Goal: Task Accomplishment & Management: Complete application form

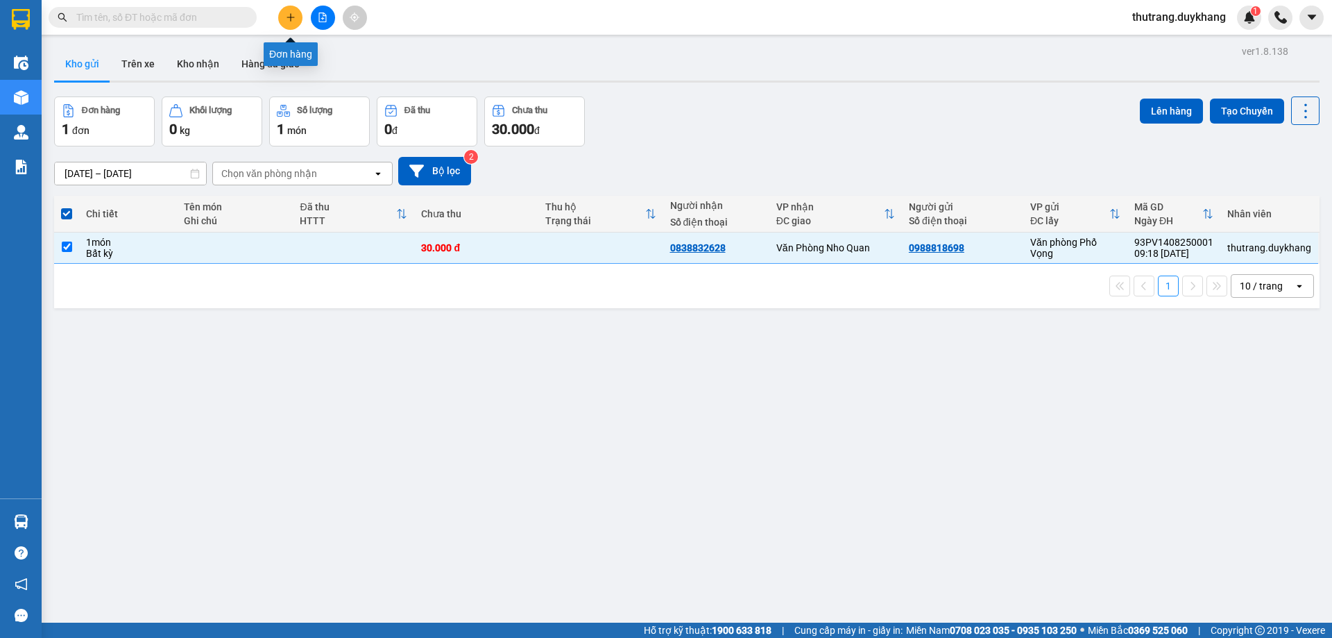
click at [288, 15] on icon "plus" at bounding box center [291, 17] width 10 height 10
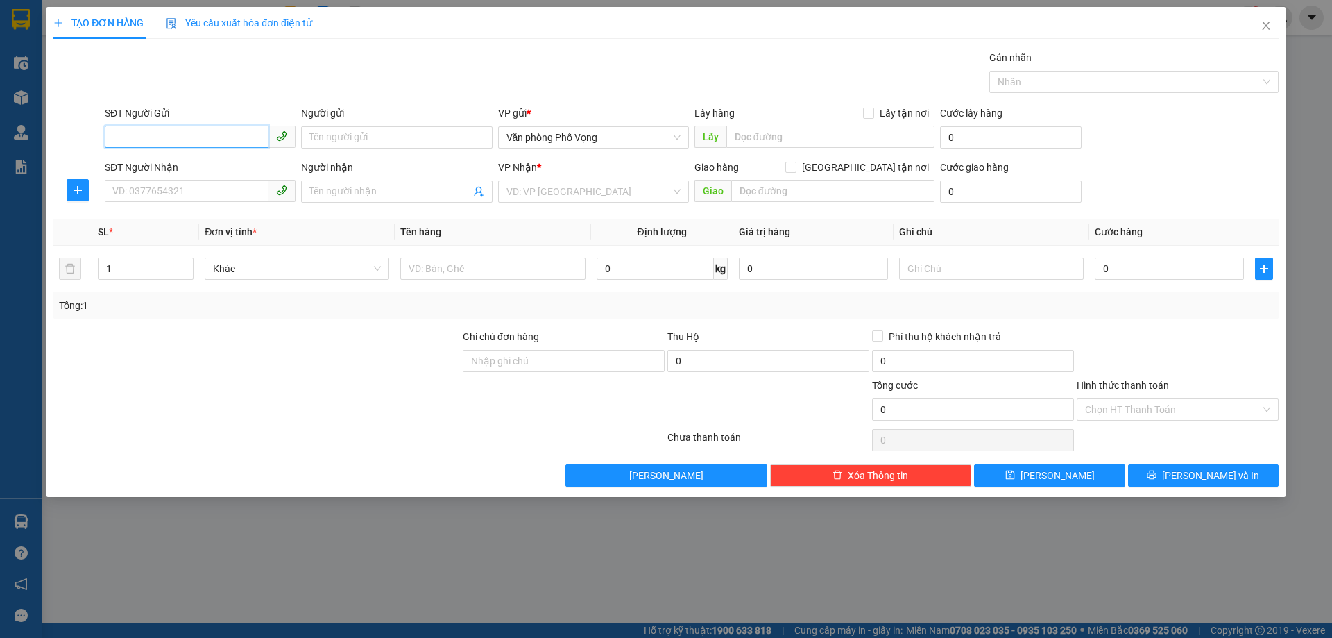
click at [204, 137] on input "SĐT Người Gửi" at bounding box center [187, 137] width 164 height 22
click at [246, 169] on div "0846232345 - [PERSON_NAME]" at bounding box center [200, 165] width 174 height 15
type input "0846232345"
click at [212, 186] on input "SĐT Người Nhận" at bounding box center [187, 191] width 164 height 22
type input "0978305178"
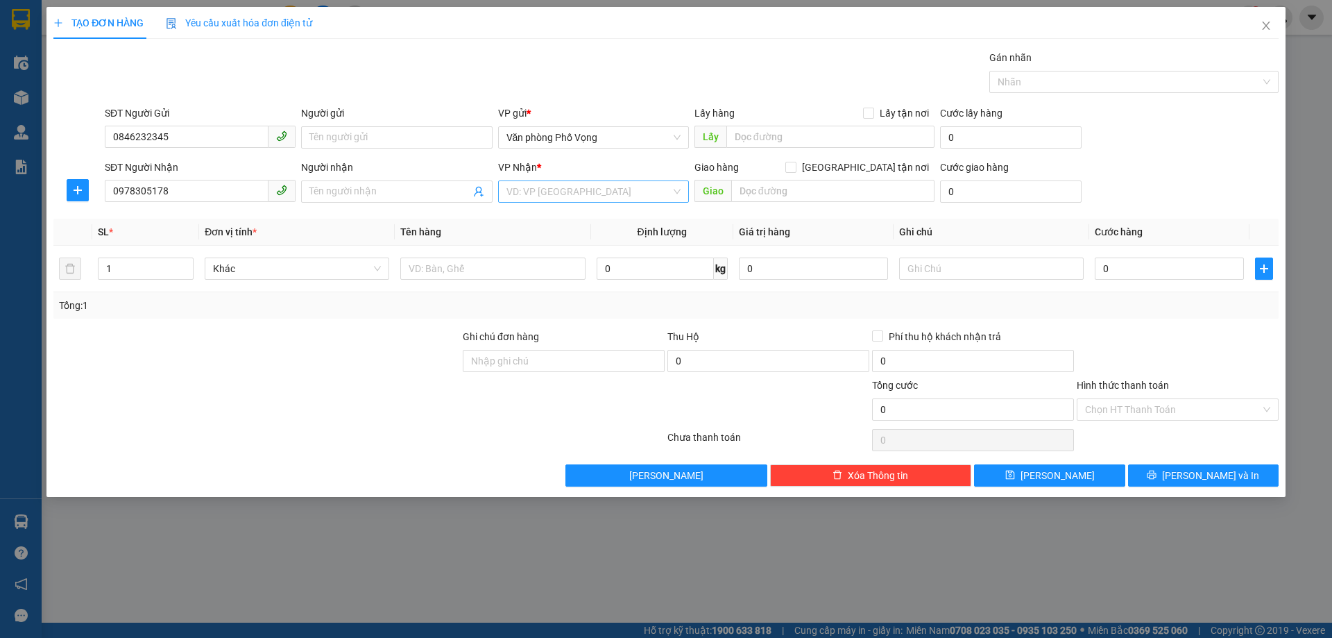
click at [570, 185] on input "search" at bounding box center [589, 191] width 164 height 21
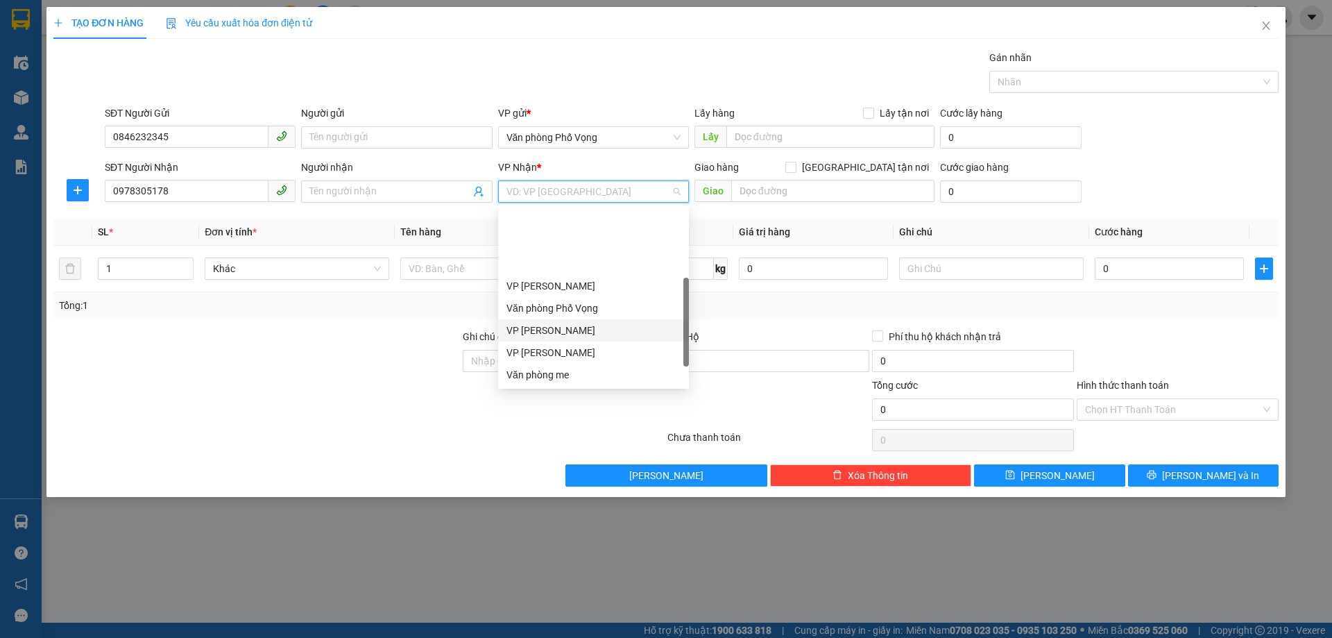
scroll to position [89, 0]
click at [582, 278] on div "Văn phòng me" at bounding box center [593, 286] width 191 height 22
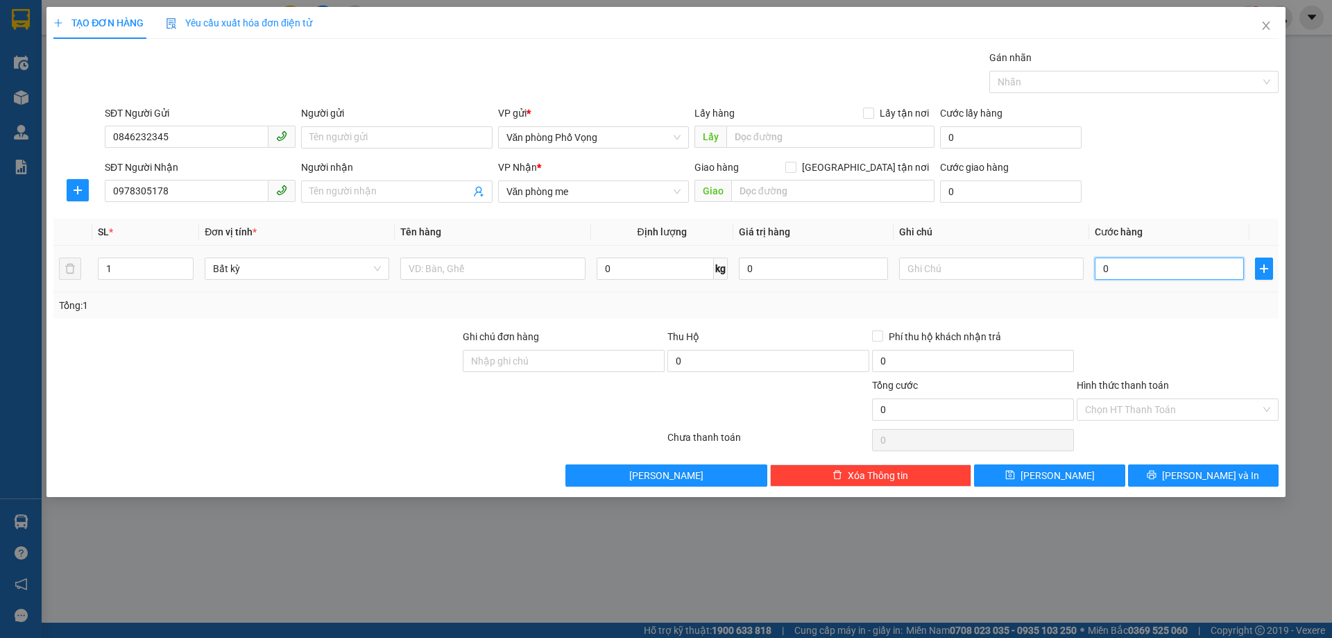
click at [1106, 269] on input "0" at bounding box center [1169, 268] width 149 height 22
type input "6"
type input "60"
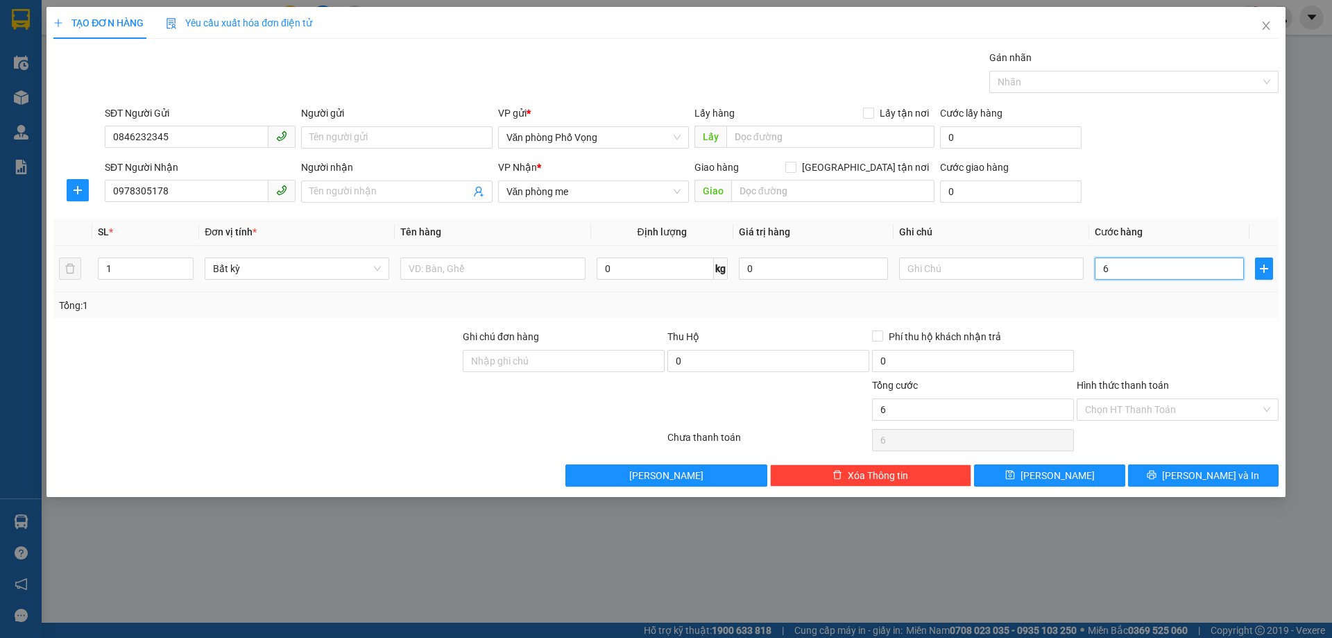
type input "60"
type input "600"
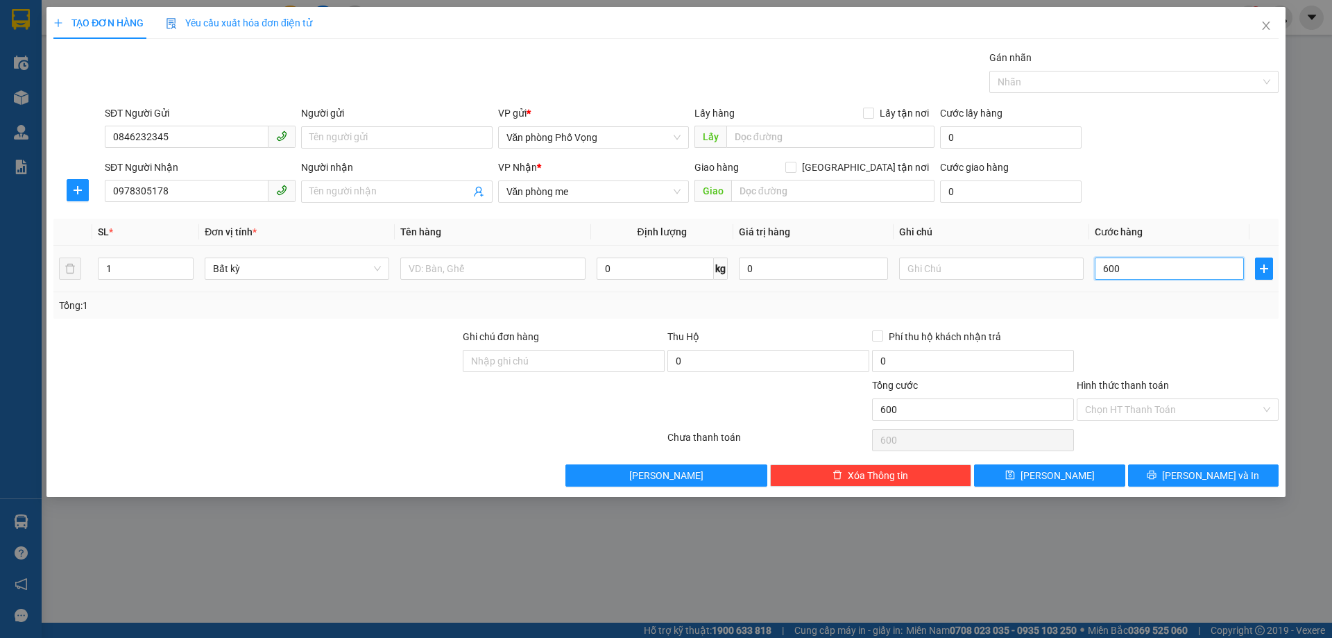
type input "6.000"
type input "60.000"
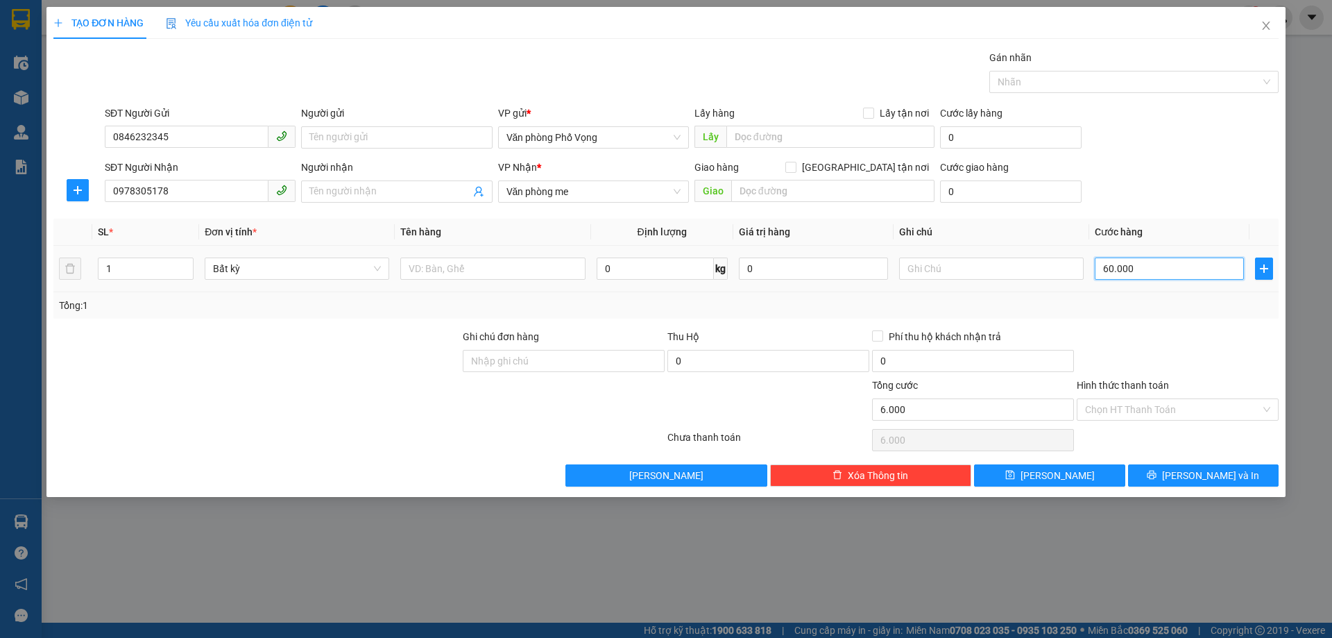
type input "60.000"
click at [1155, 399] on input "Hình thức thanh toán" at bounding box center [1173, 409] width 176 height 21
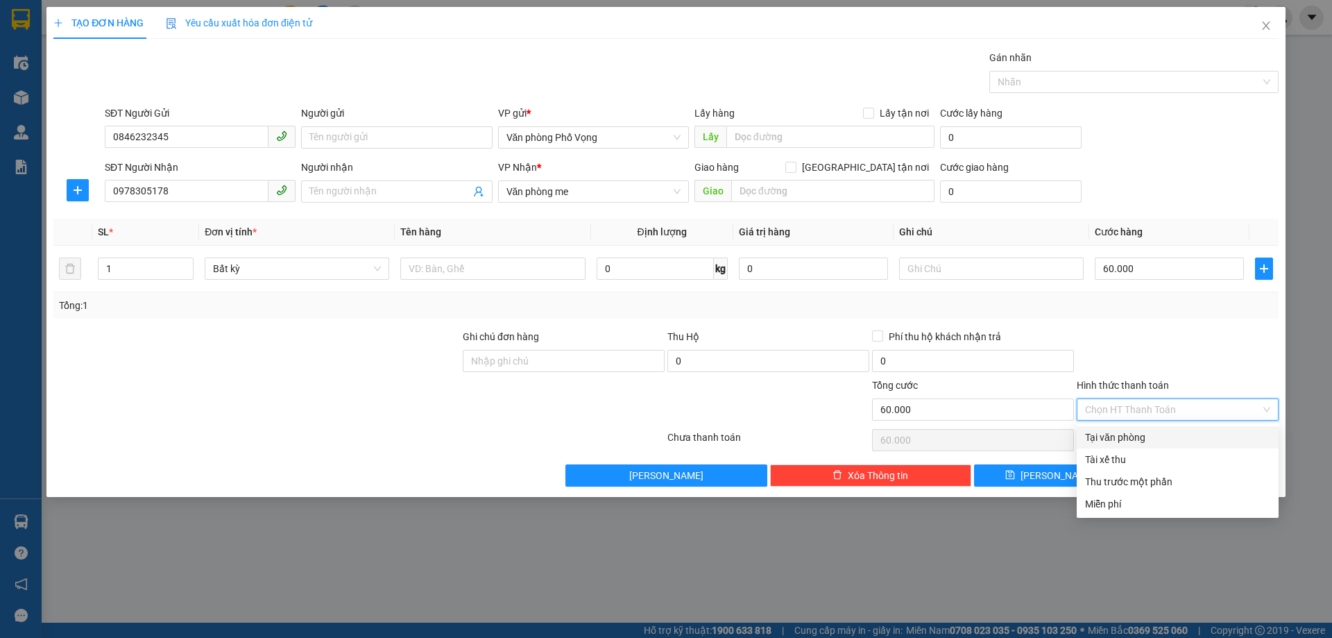
click at [1140, 430] on div "Tại văn phòng" at bounding box center [1177, 437] width 185 height 15
type input "0"
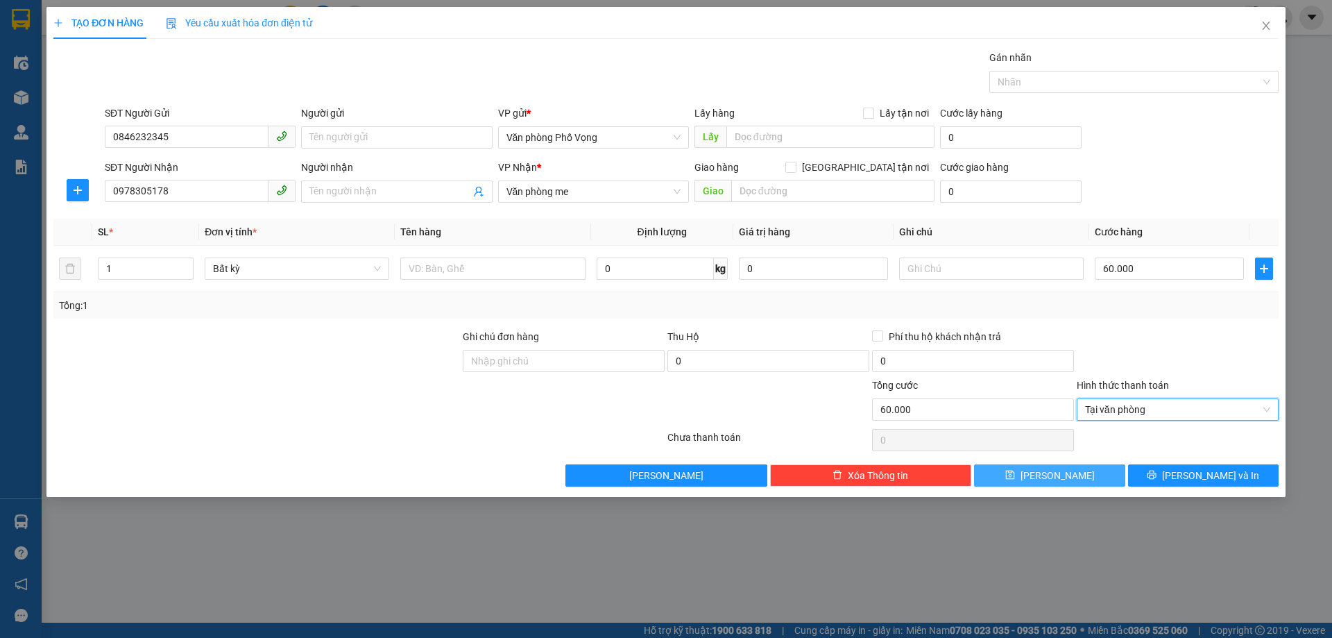
click at [1074, 472] on button "[PERSON_NAME]" at bounding box center [1049, 475] width 151 height 22
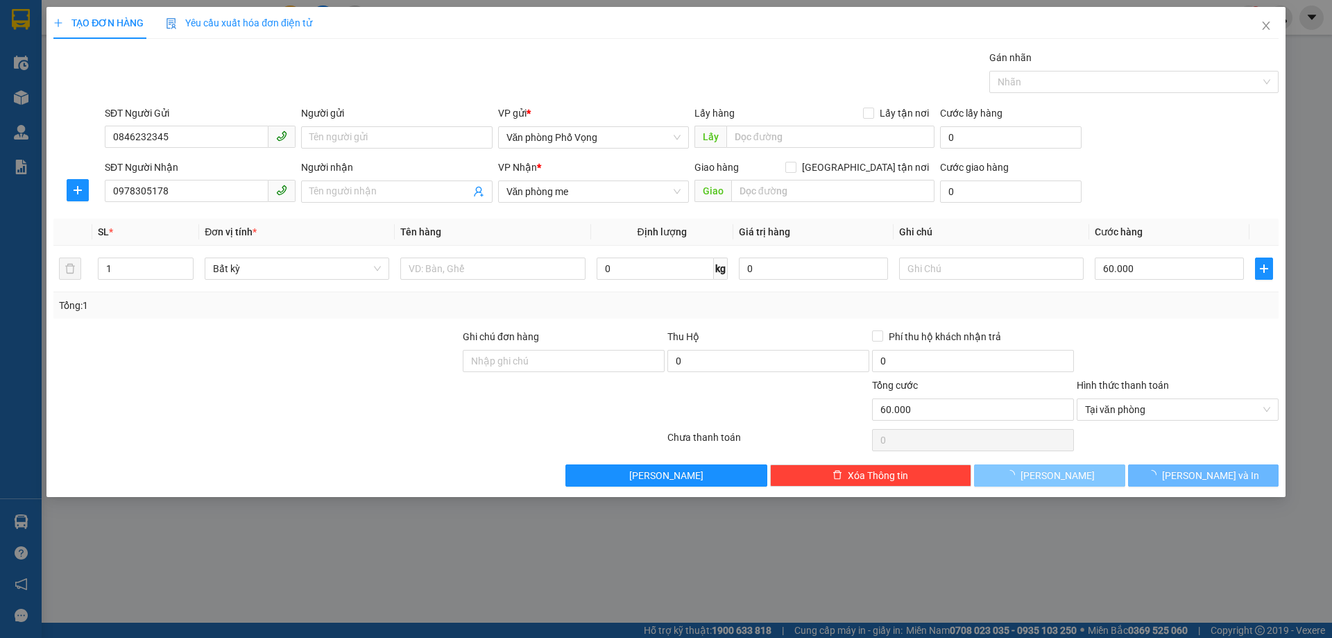
type input "0"
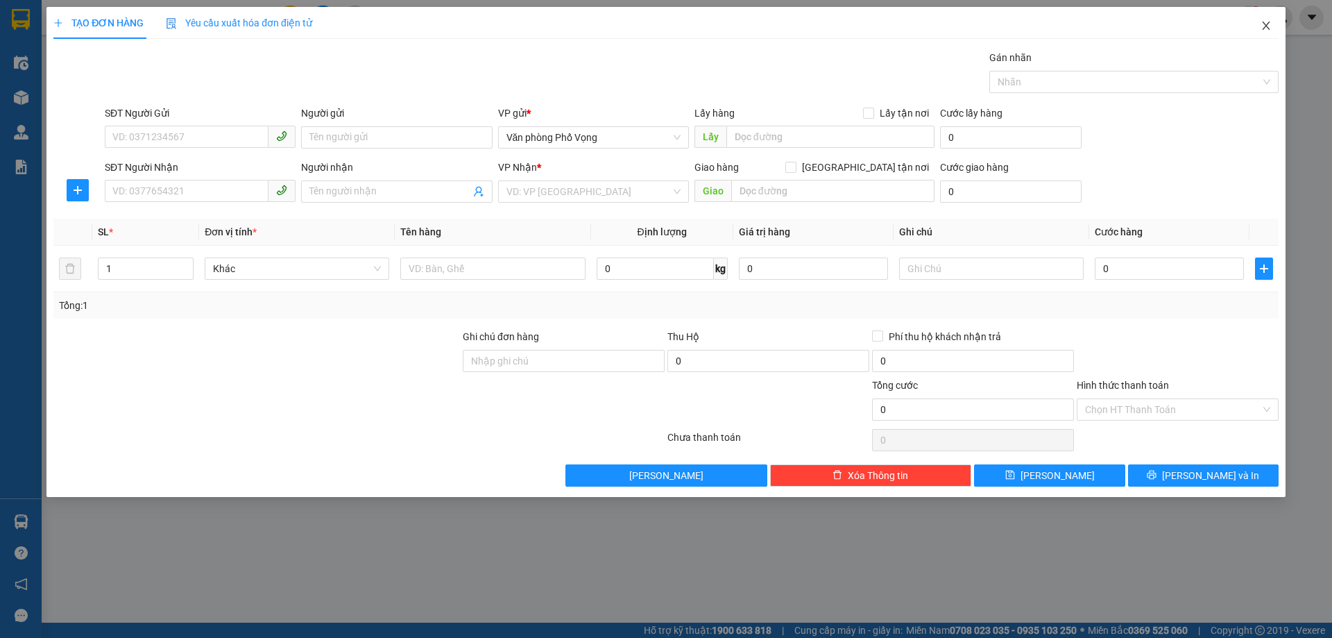
click at [1265, 24] on icon "close" at bounding box center [1266, 25] width 11 height 11
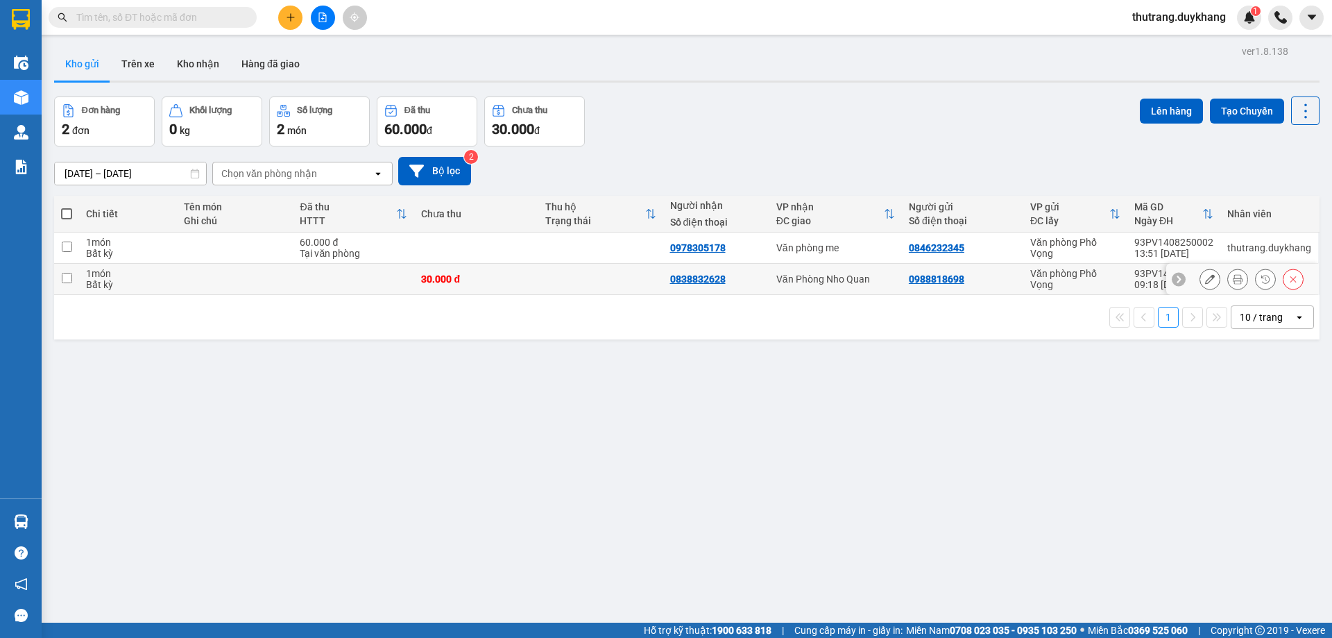
click at [149, 274] on div "1 món" at bounding box center [128, 273] width 84 height 11
checkbox input "true"
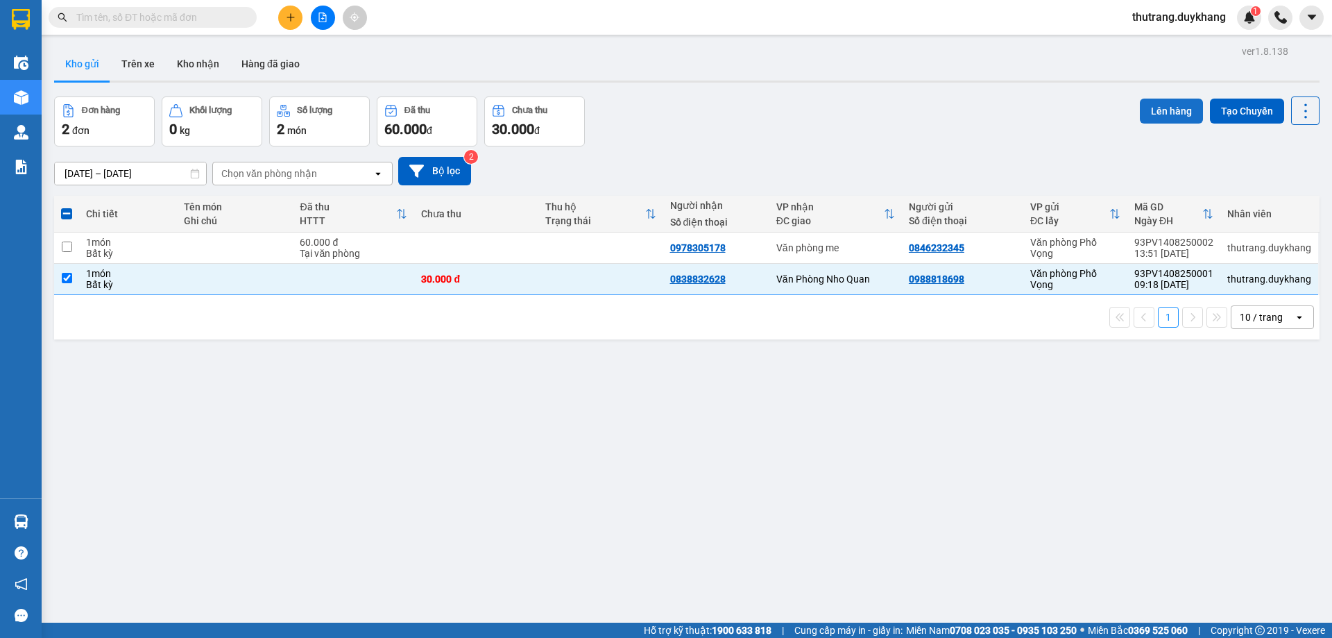
click at [1177, 101] on button "Lên hàng" at bounding box center [1171, 111] width 63 height 25
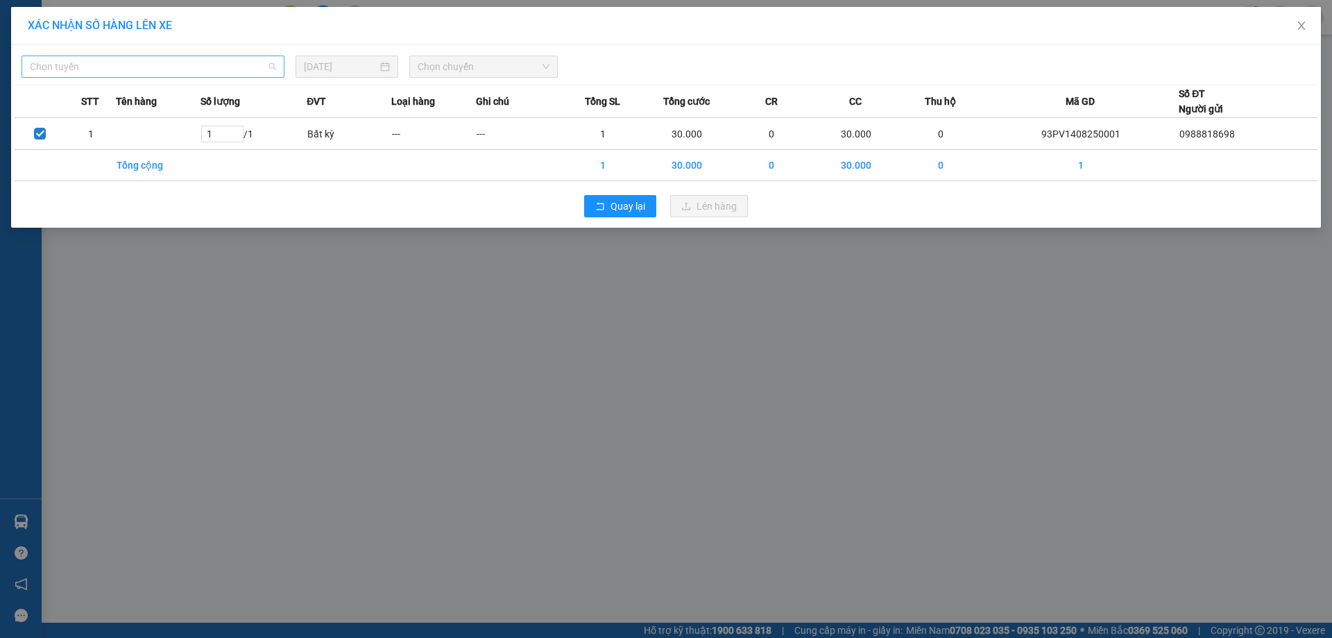
click at [153, 69] on span "Chọn tuyến" at bounding box center [153, 66] width 246 height 21
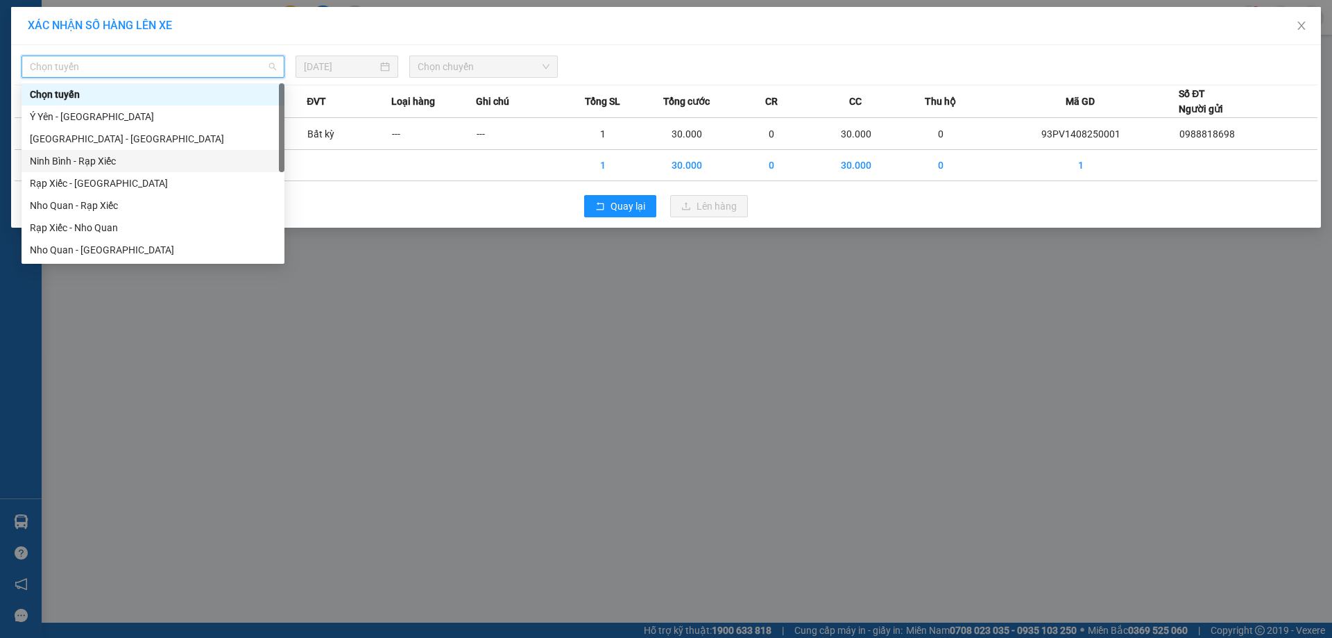
scroll to position [67, 0]
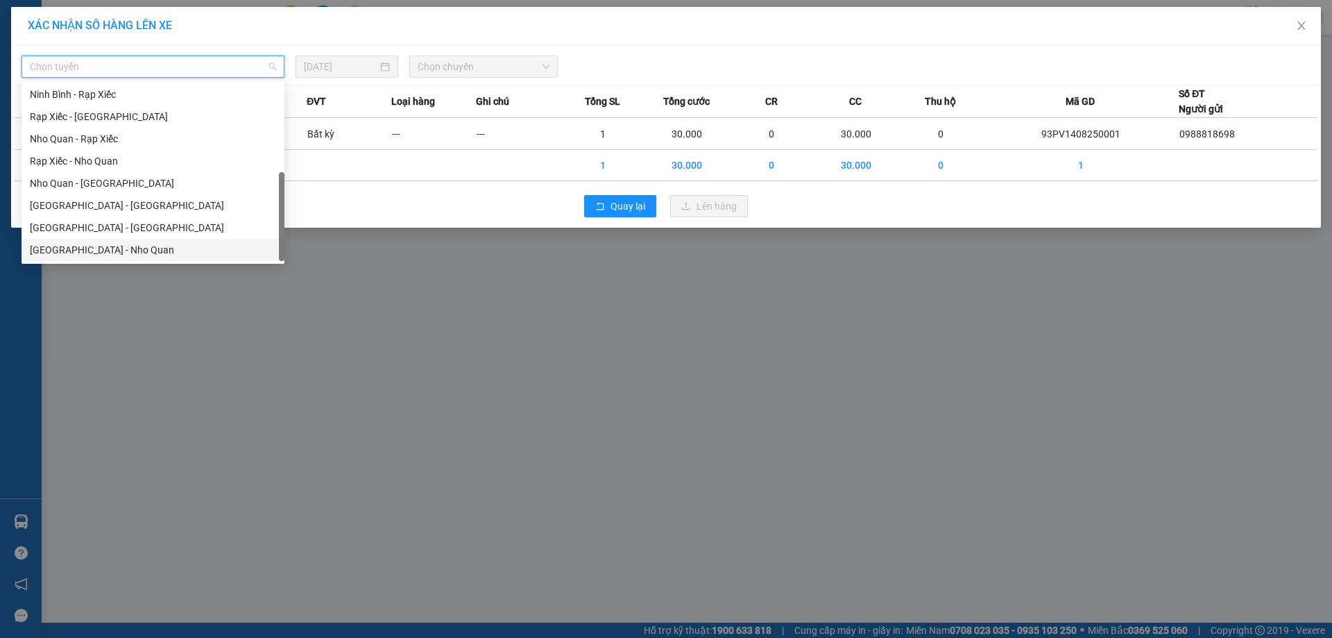
click at [105, 246] on div "[GEOGRAPHIC_DATA] - Nho Quan" at bounding box center [153, 249] width 246 height 15
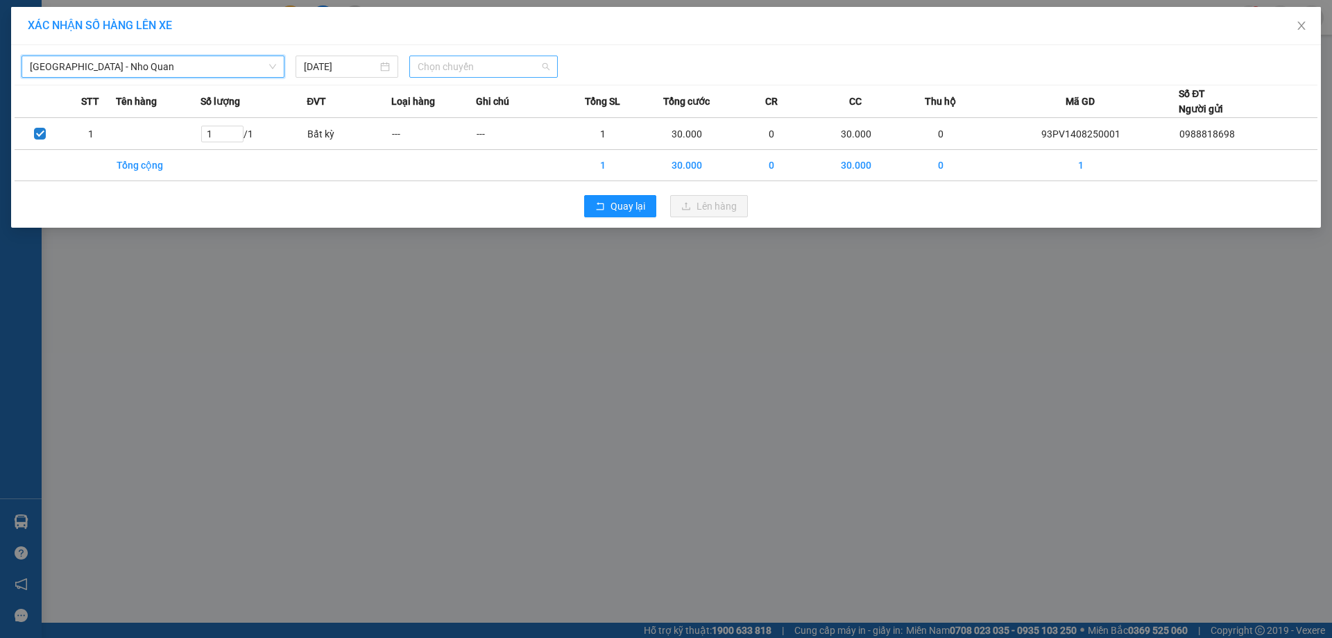
click at [515, 58] on span "Chọn chuyến" at bounding box center [484, 66] width 132 height 21
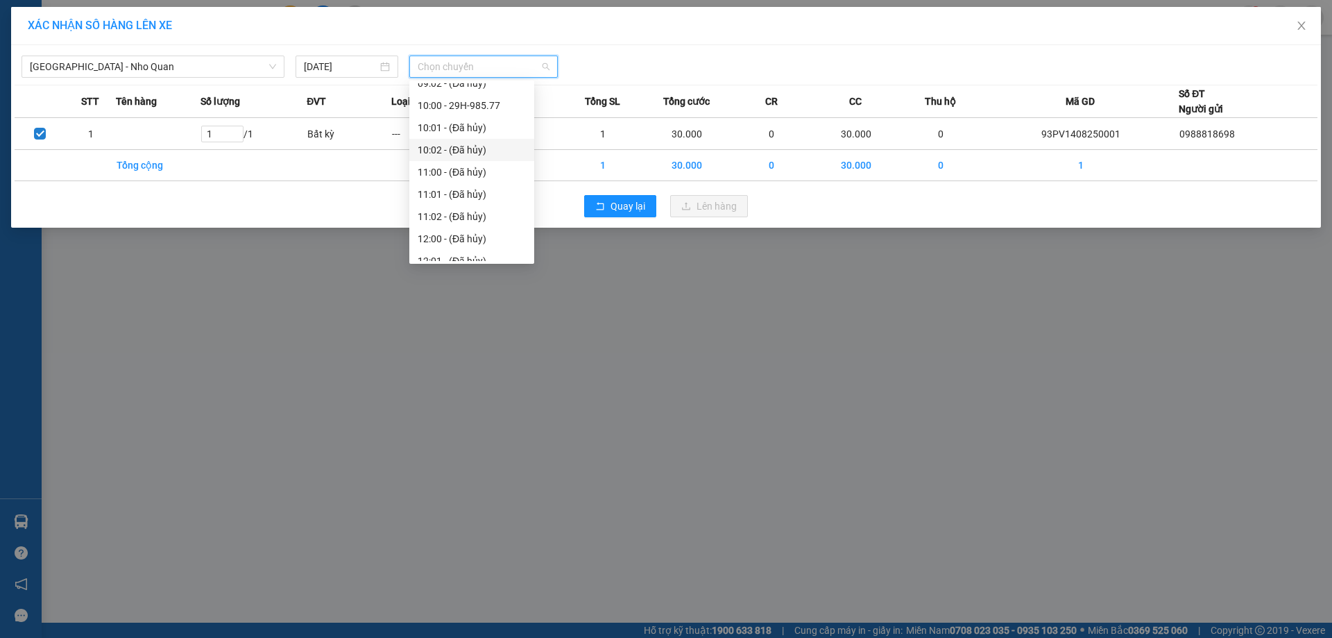
scroll to position [208, 0]
click at [470, 169] on div "10:00 - 29H-985.77" at bounding box center [472, 174] width 108 height 15
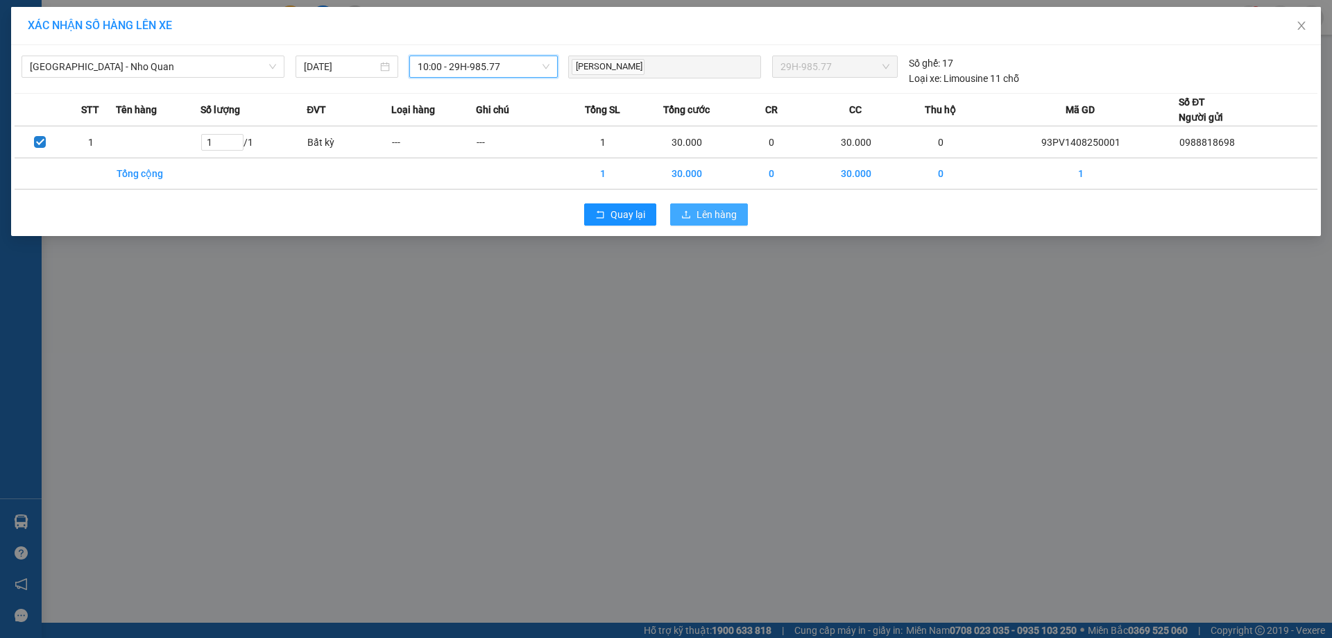
click at [682, 207] on button "Lên hàng" at bounding box center [709, 214] width 78 height 22
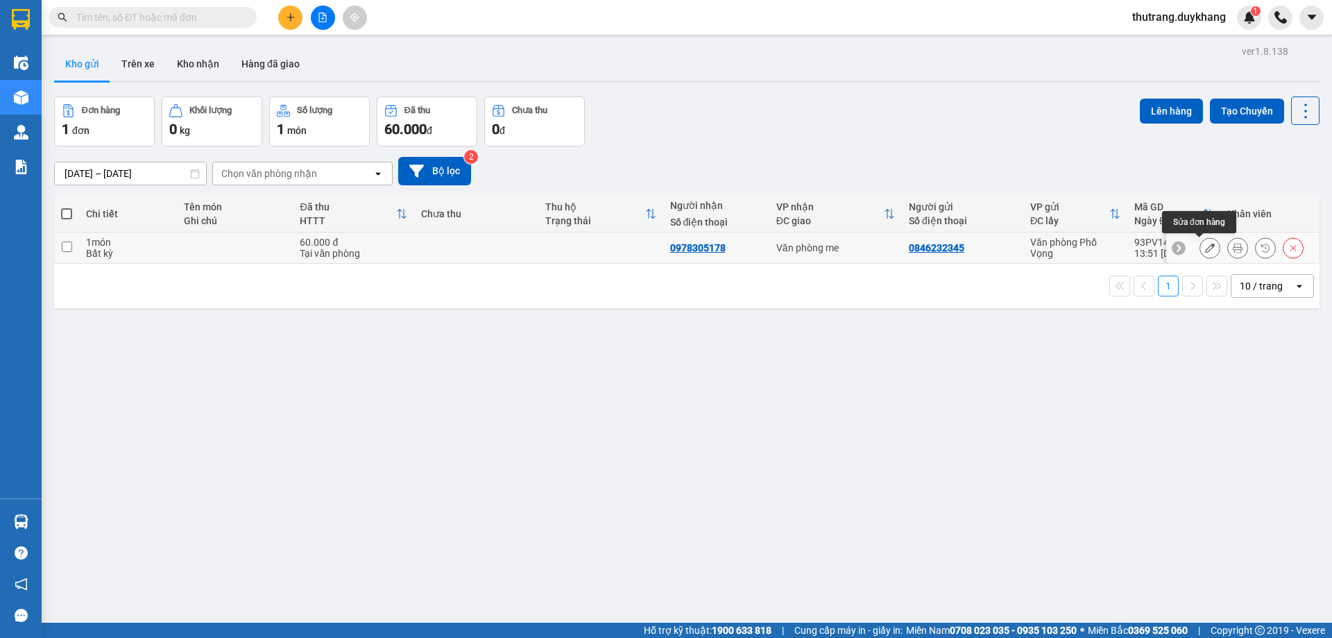
click at [1205, 248] on button at bounding box center [1210, 248] width 19 height 24
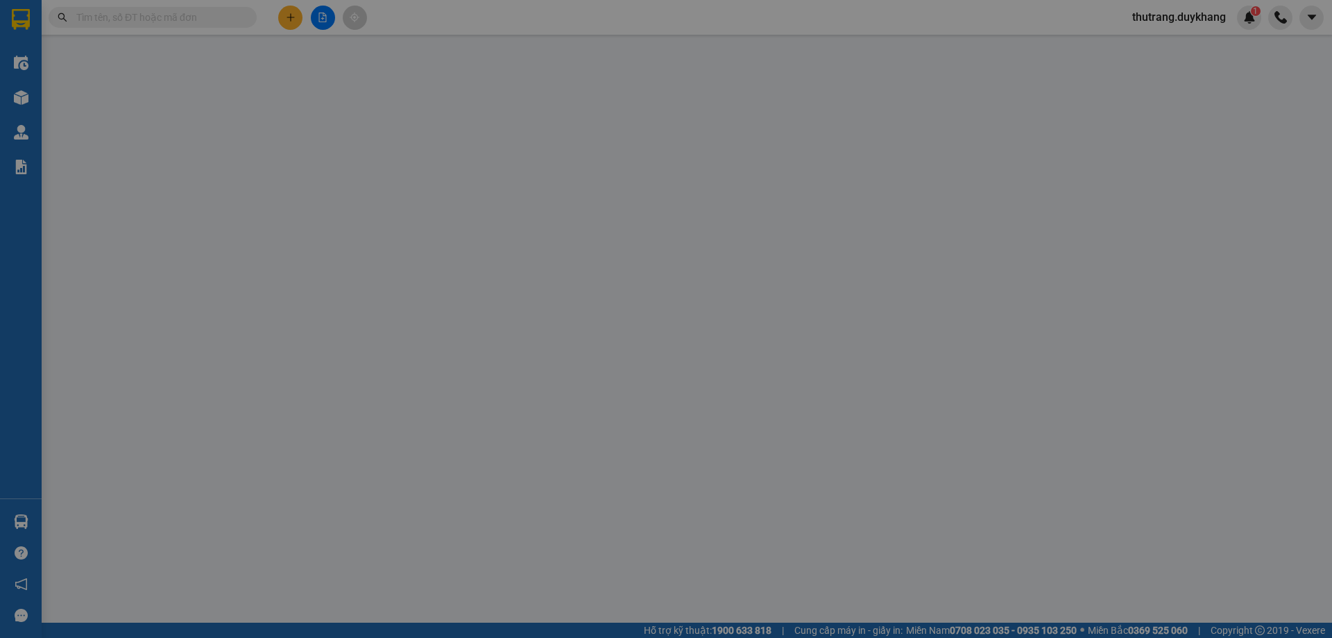
type input "0846232345"
type input "0978305178"
type input "60.000"
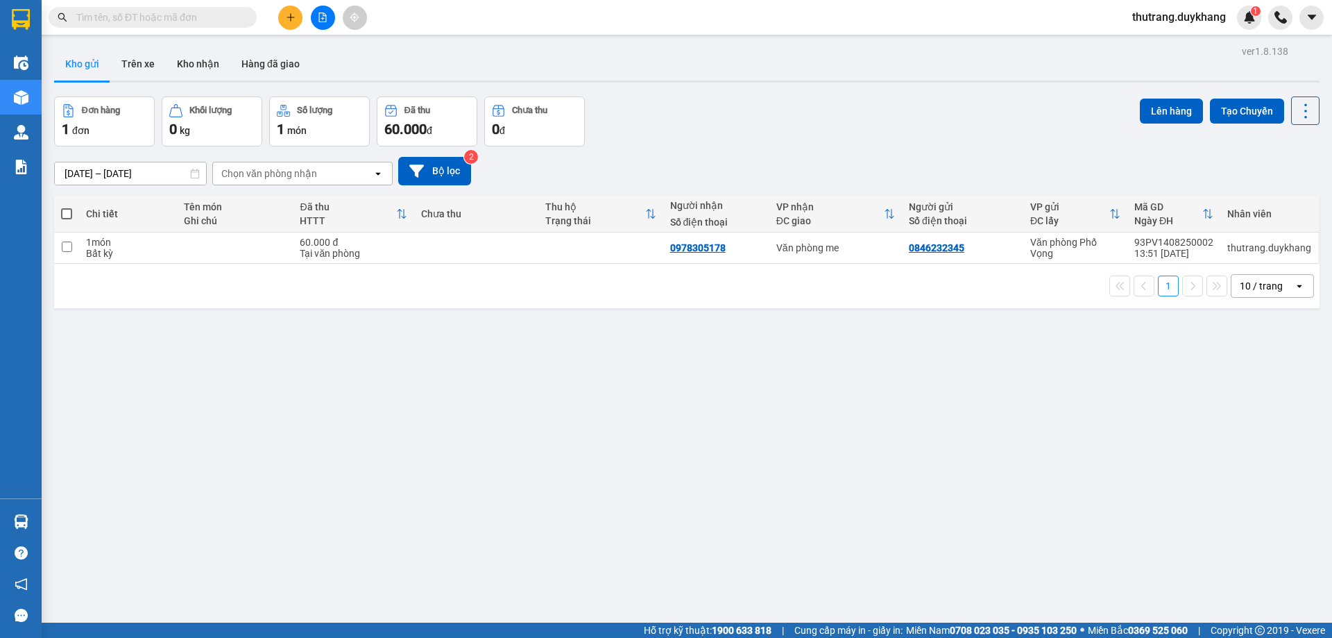
click at [226, 22] on input "text" at bounding box center [158, 17] width 164 height 15
click at [292, 12] on button at bounding box center [290, 18] width 24 height 24
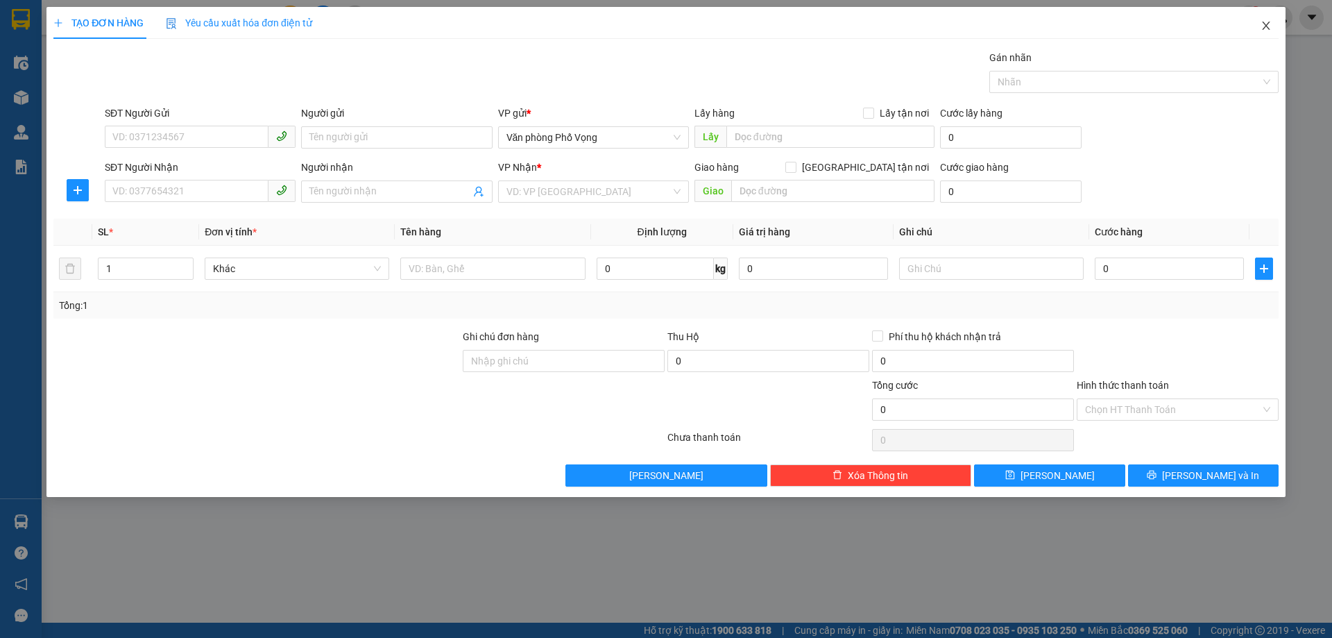
click at [1266, 24] on icon "close" at bounding box center [1266, 25] width 11 height 11
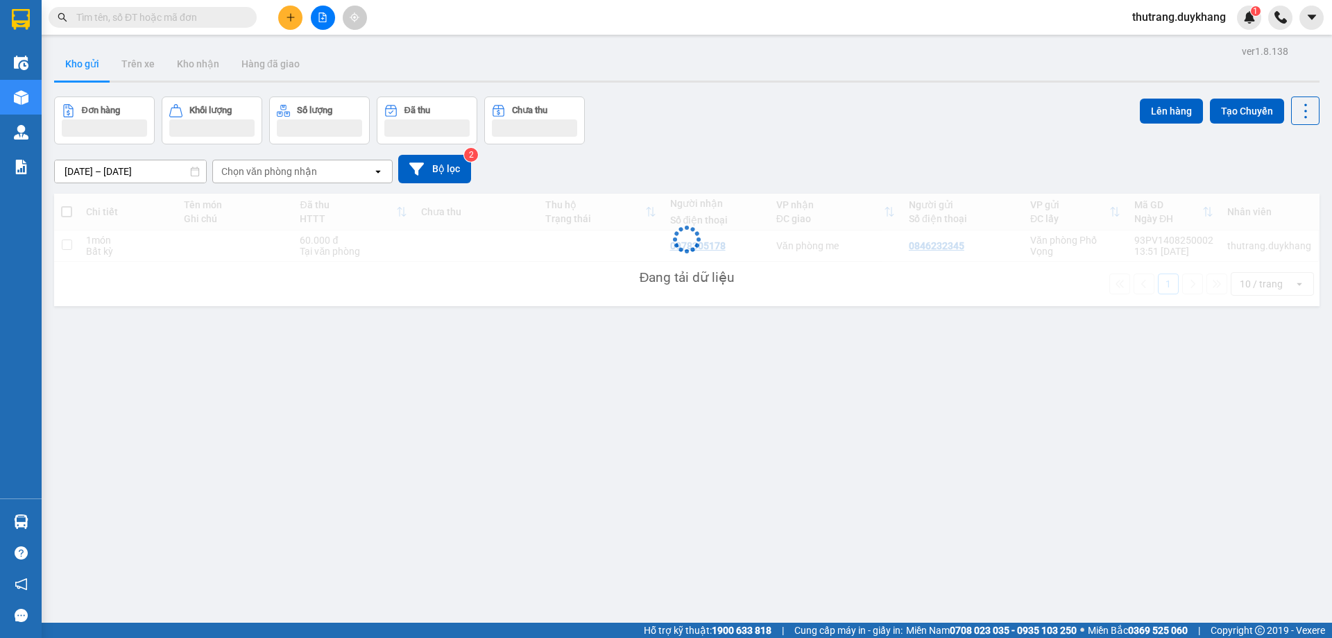
click at [163, 17] on input "text" at bounding box center [158, 17] width 164 height 15
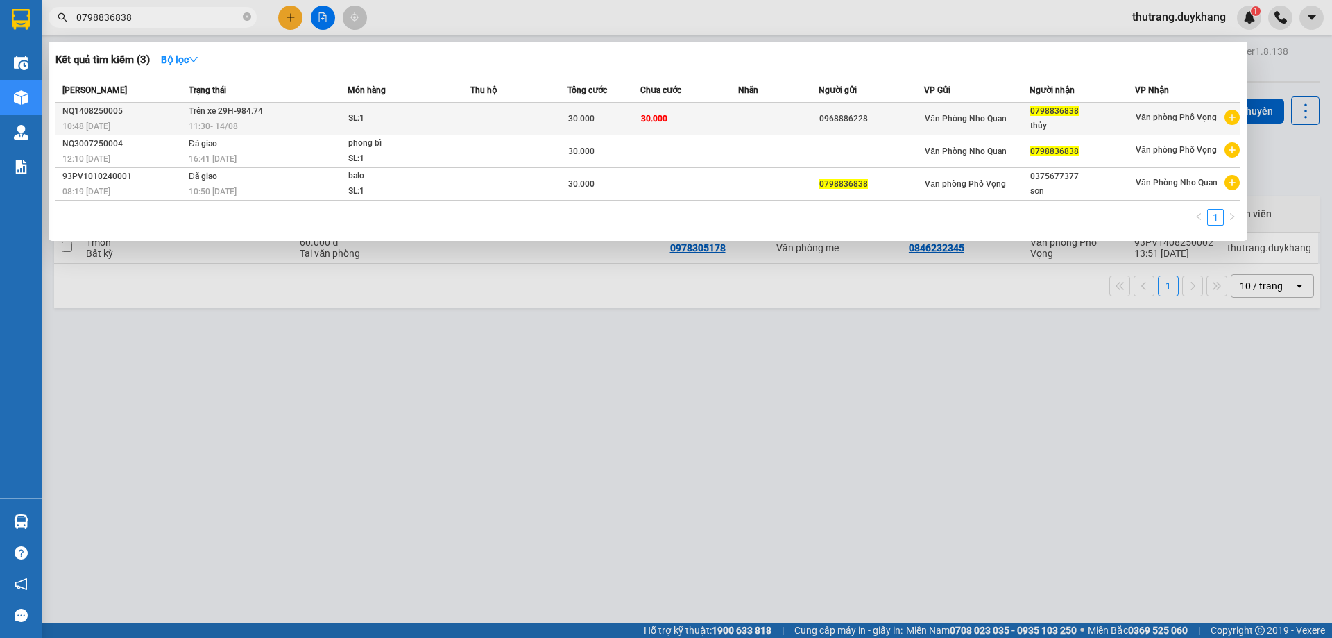
type input "0798836838"
drag, startPoint x: 1028, startPoint y: 115, endPoint x: 1083, endPoint y: 117, distance: 54.8
click at [1083, 117] on tr "NQ1408250005 10:48 - 14/08 Trên xe 29H-984.74 11:30 - 14/08 SL: 1 30.000 30.000…" at bounding box center [648, 119] width 1185 height 33
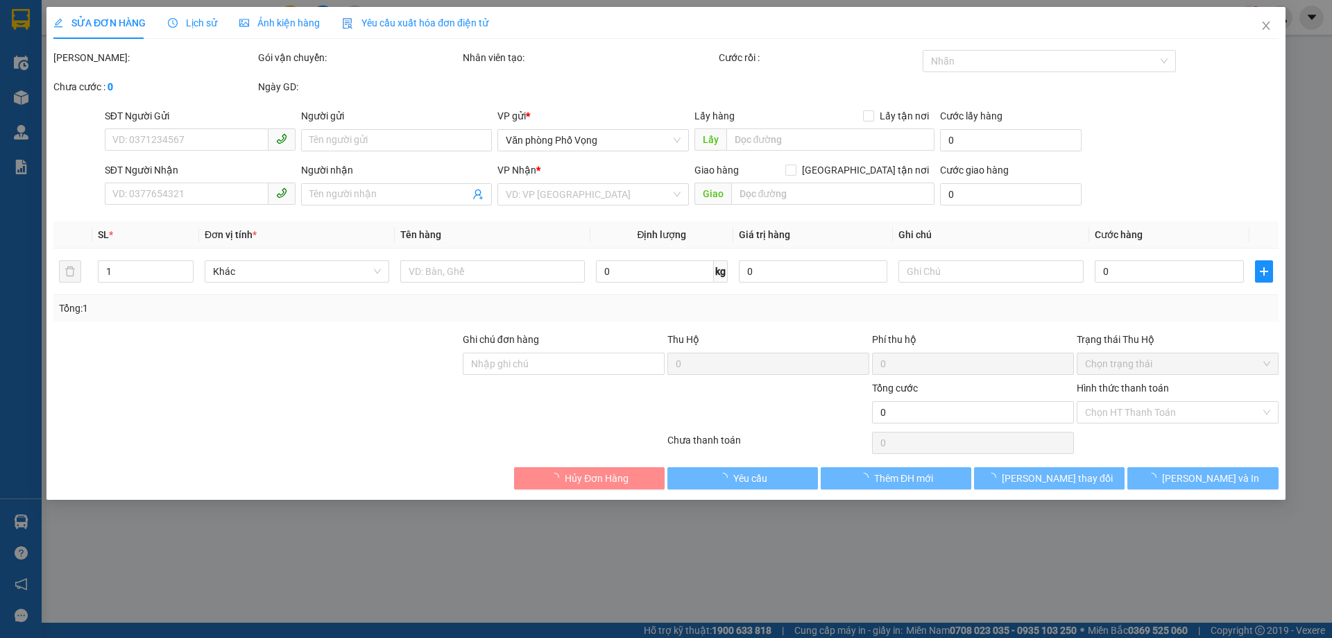
click at [1087, 108] on div "Mã ĐH: Gói vận chuyển: Nhân viên tạo: Cước rồi : Nhãn Chưa cước : 0 Ngày GD:" at bounding box center [666, 79] width 1228 height 58
type input "0968886228"
type input "0798836838"
type input "thủy"
type input "30.000"
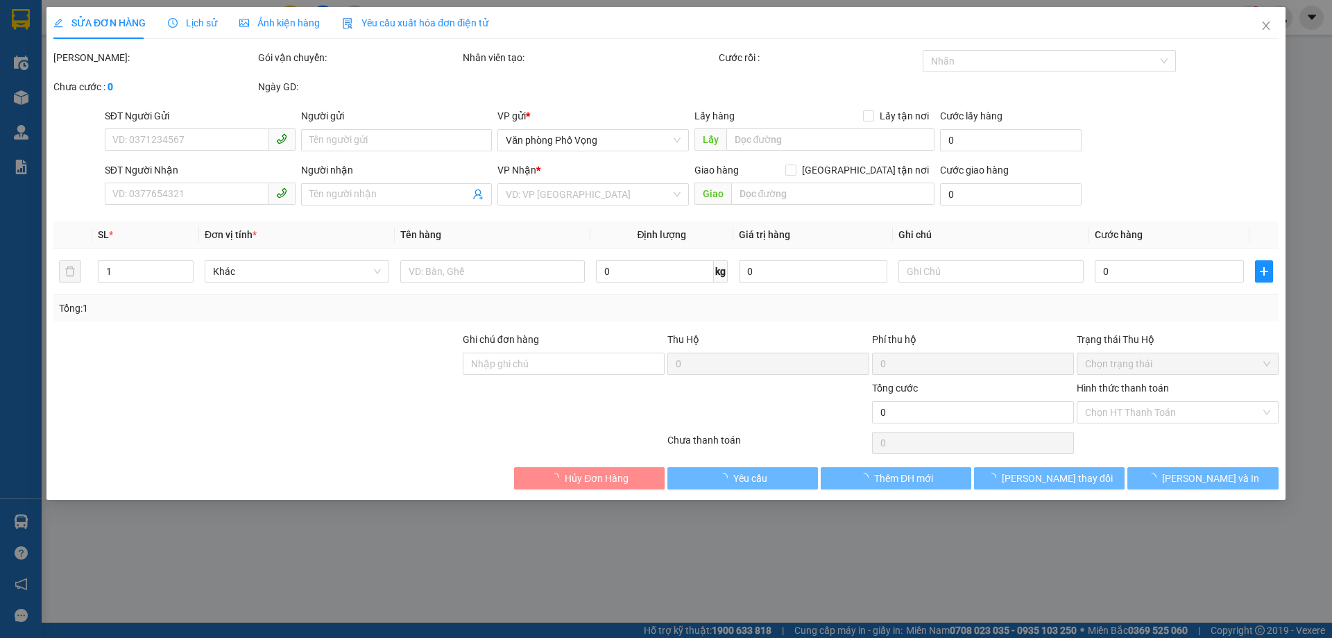
type input "30.000"
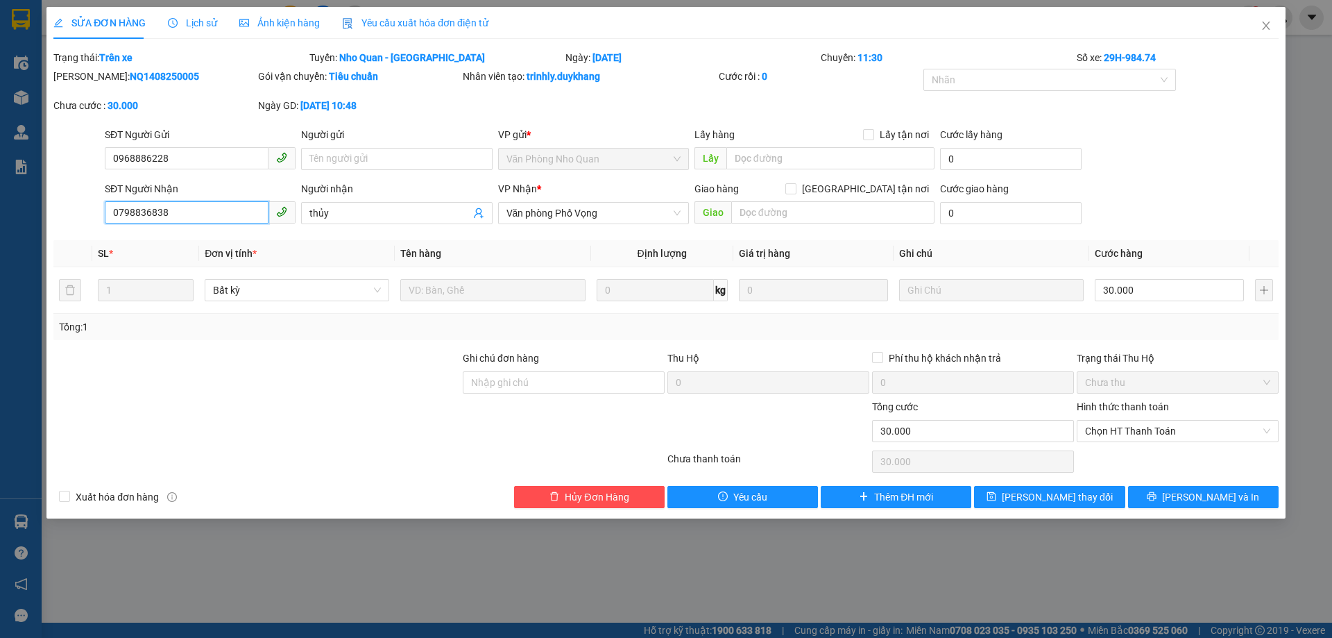
drag, startPoint x: 186, startPoint y: 214, endPoint x: 100, endPoint y: 211, distance: 86.1
click at [100, 211] on div "SĐT Người Nhận 0798836838 0798836838 Người nhận thủy VP Nhận * Văn phòng Phố Vọ…" at bounding box center [666, 205] width 1228 height 49
click at [1271, 26] on icon "close" at bounding box center [1266, 25] width 11 height 11
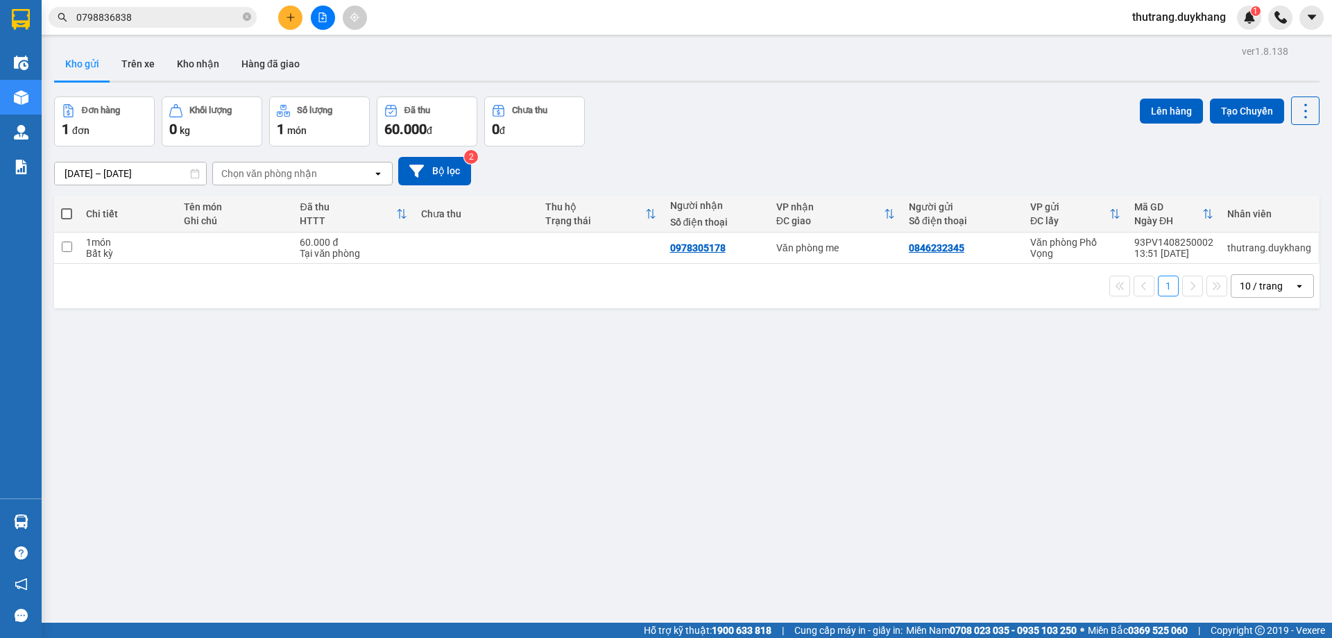
click at [293, 21] on icon "plus" at bounding box center [291, 17] width 10 height 10
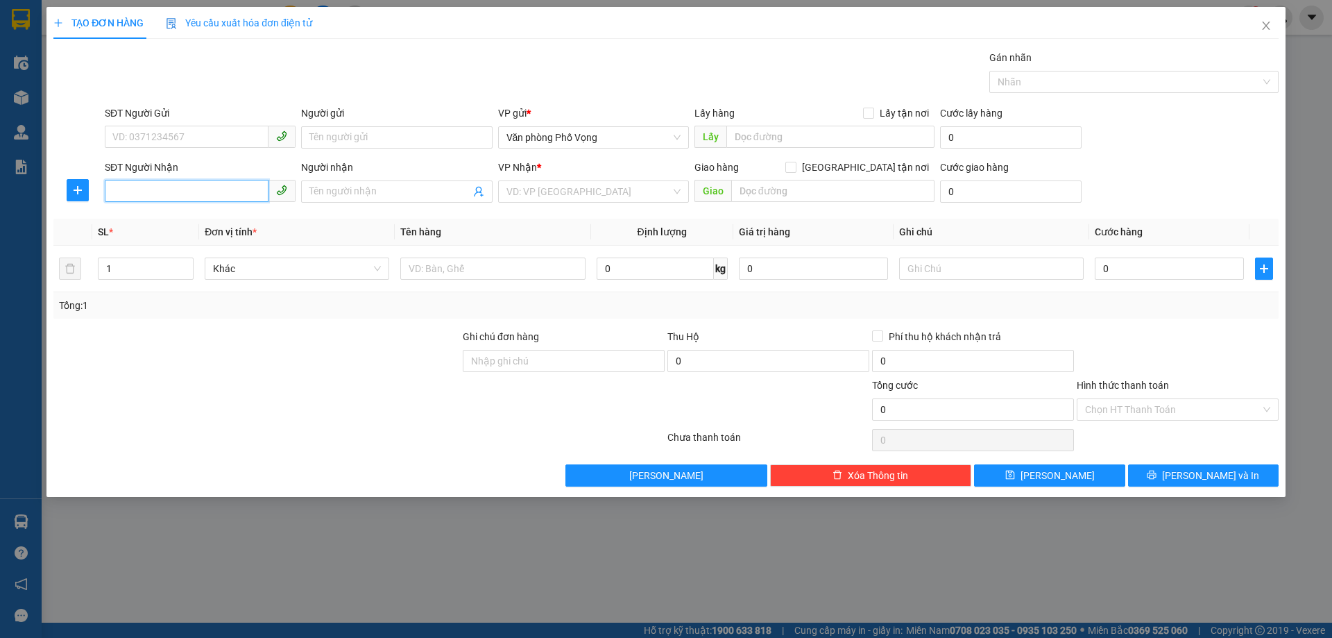
click at [197, 189] on input "SĐT Người Nhận" at bounding box center [187, 191] width 164 height 22
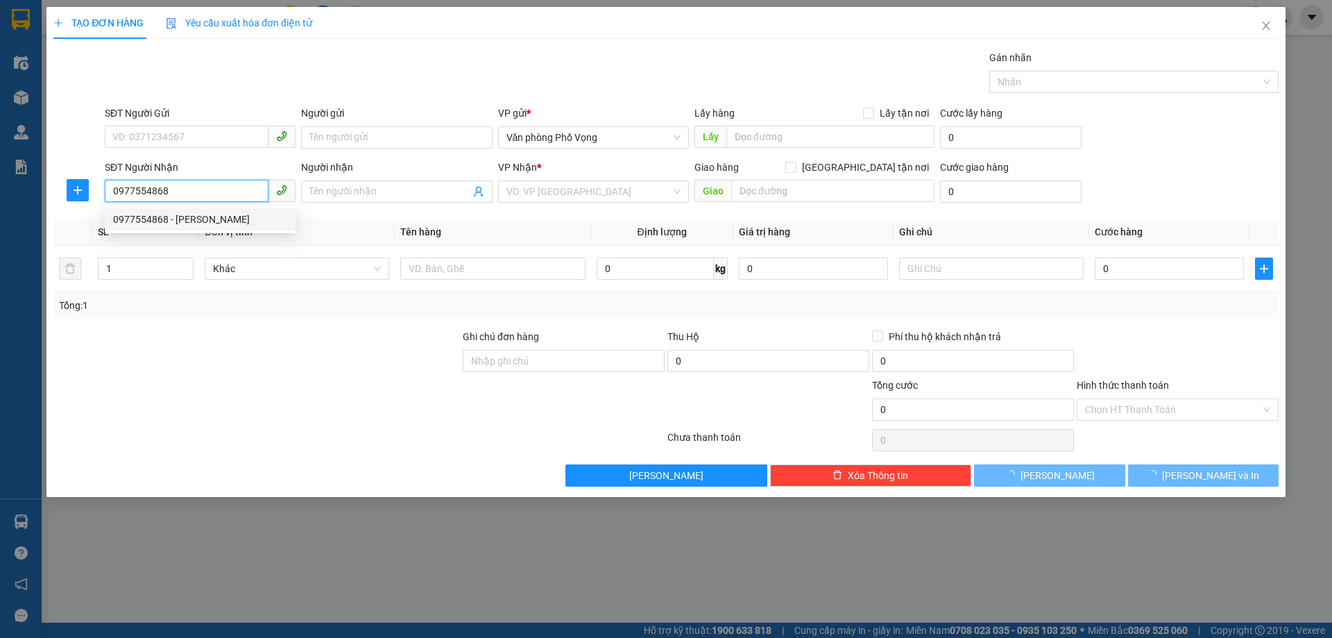
type input "0977554868"
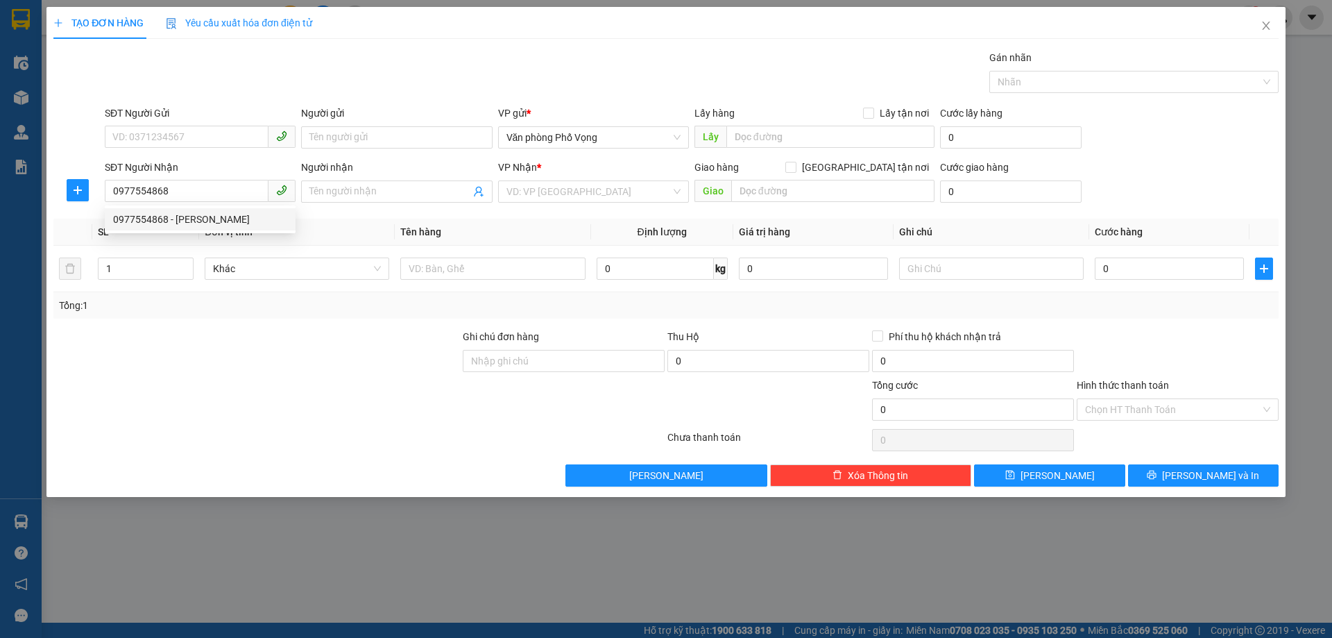
click at [189, 207] on div "0977554868 0977554868 - thu hoài" at bounding box center [200, 219] width 191 height 28
click at [192, 214] on div "Transit Pickup Surcharge Ids Transit Deliver Surcharge Ids Transit Deliver Surc…" at bounding box center [665, 268] width 1225 height 436
click at [820, 192] on input "text" at bounding box center [832, 191] width 203 height 22
click at [618, 196] on input "search" at bounding box center [589, 191] width 164 height 21
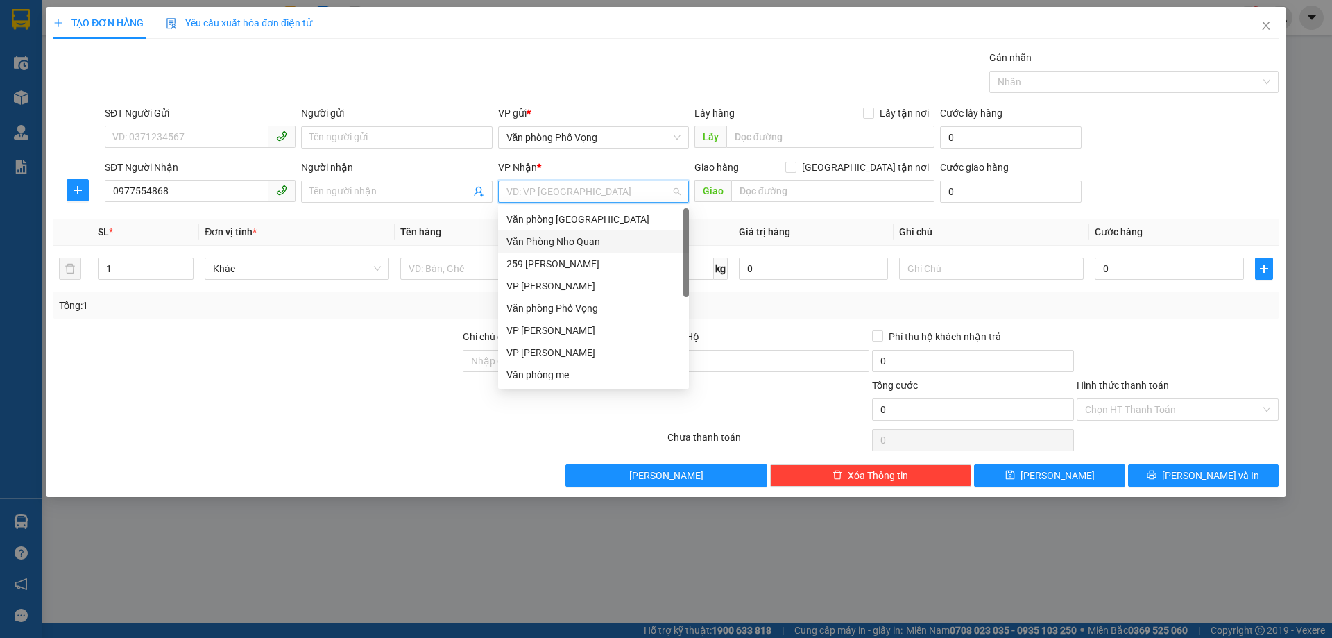
drag, startPoint x: 599, startPoint y: 235, endPoint x: 705, endPoint y: 207, distance: 109.6
click at [599, 235] on div "Văn Phòng Nho Quan" at bounding box center [594, 241] width 174 height 15
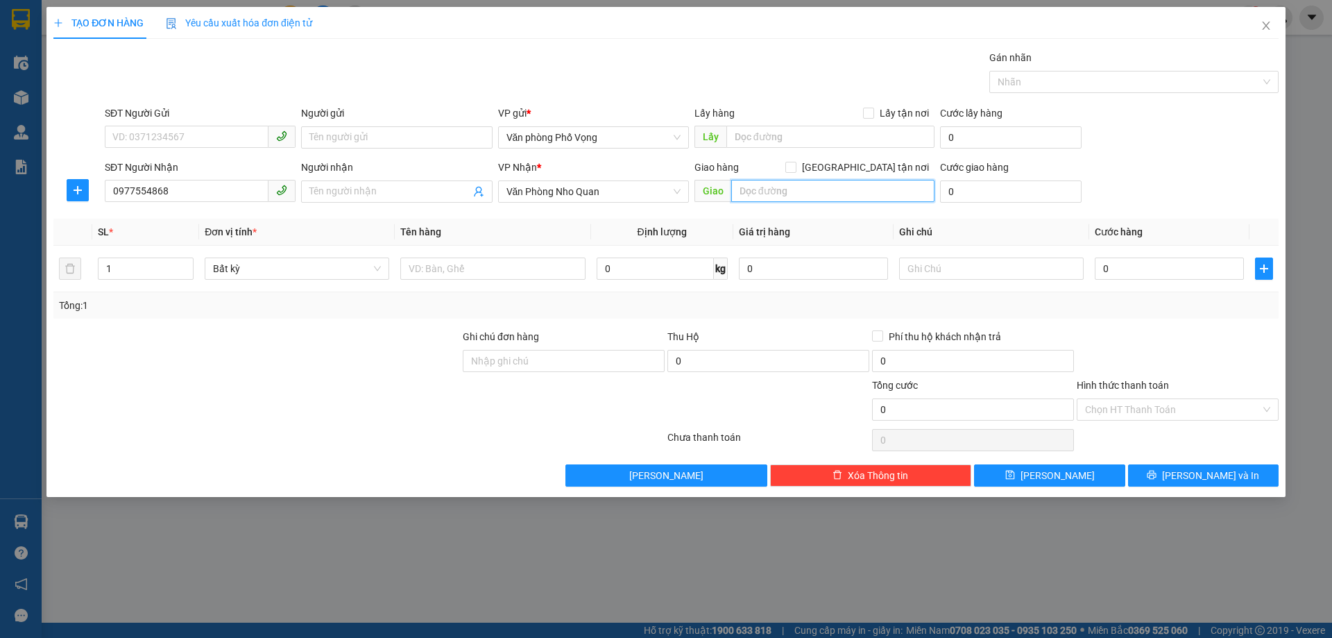
click at [784, 185] on input "text" at bounding box center [832, 191] width 203 height 22
type input "nq"
click at [994, 183] on input "0" at bounding box center [1011, 191] width 142 height 22
type input "3"
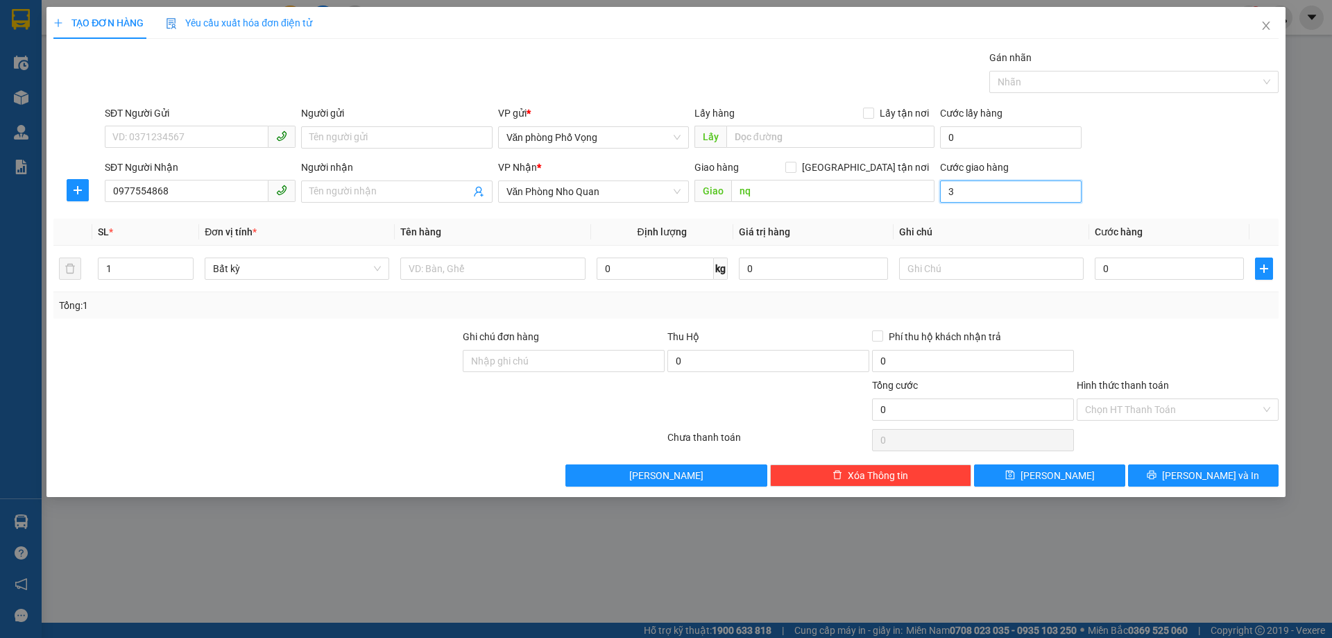
type input "3"
type input "30"
type input "30.000"
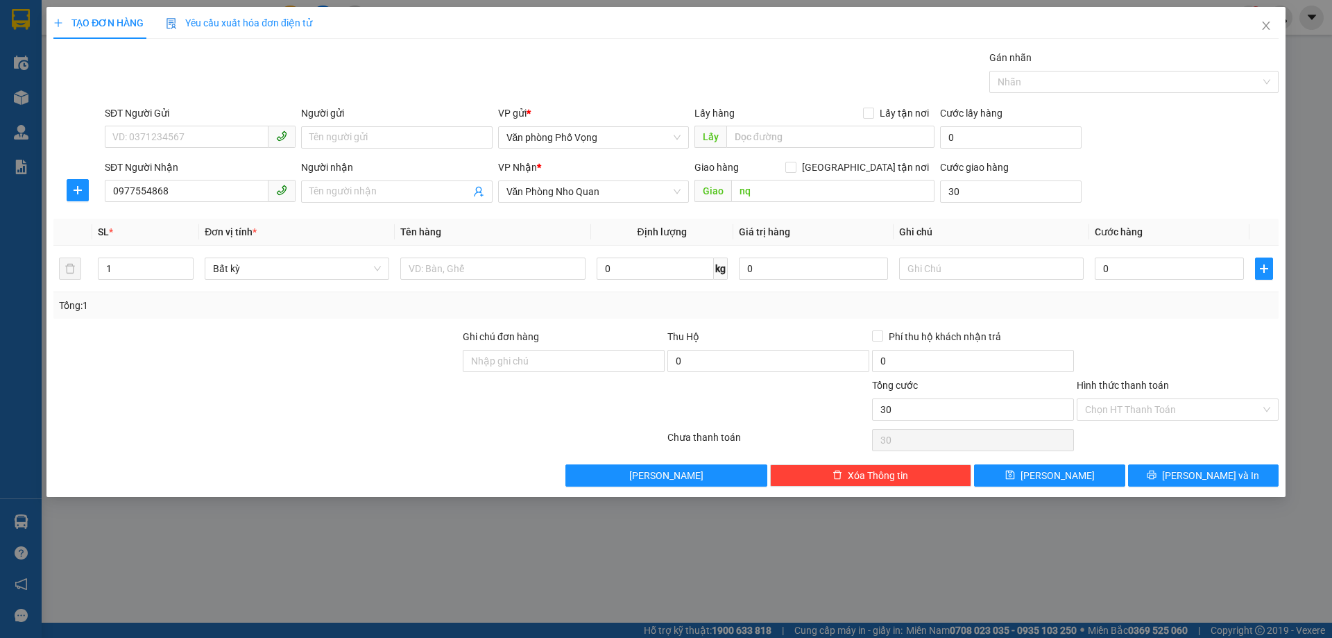
type input "30.000"
click at [1146, 130] on div "SĐT Người Gửi VD: 0371234567 Người gửi Tên người gửi VP gửi * Văn phòng Phố Vọn…" at bounding box center [692, 129] width 1180 height 49
click at [1099, 465] on button "[PERSON_NAME]" at bounding box center [1049, 475] width 151 height 22
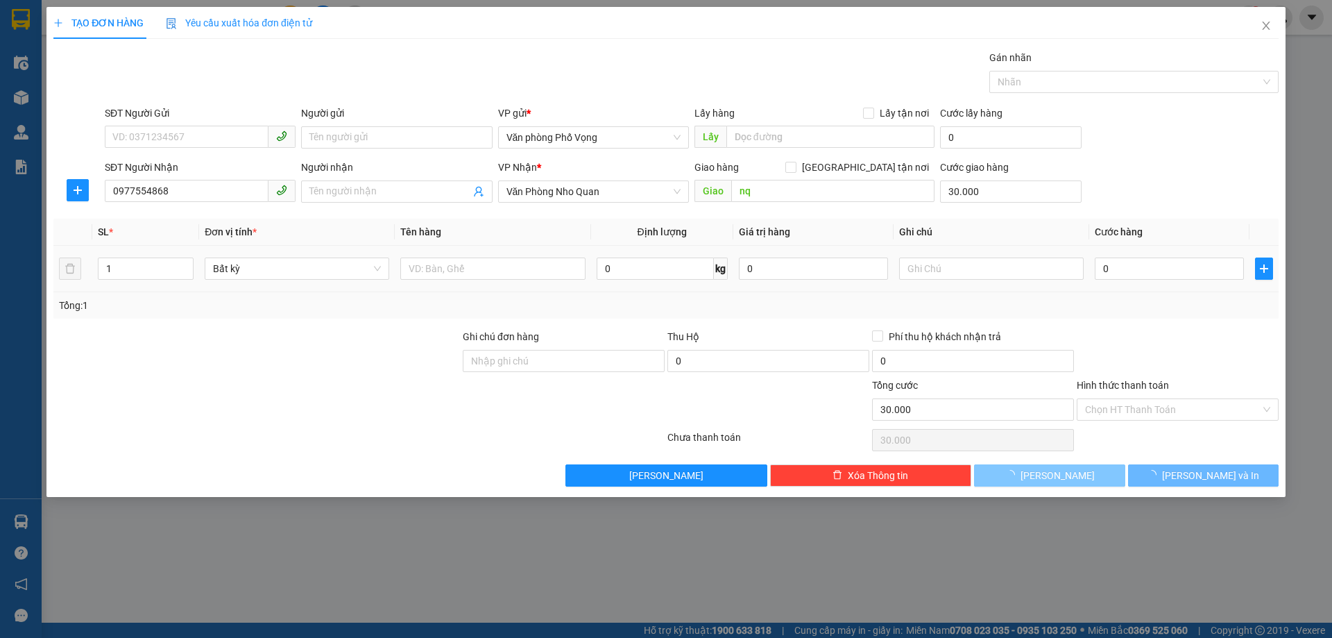
type input "0"
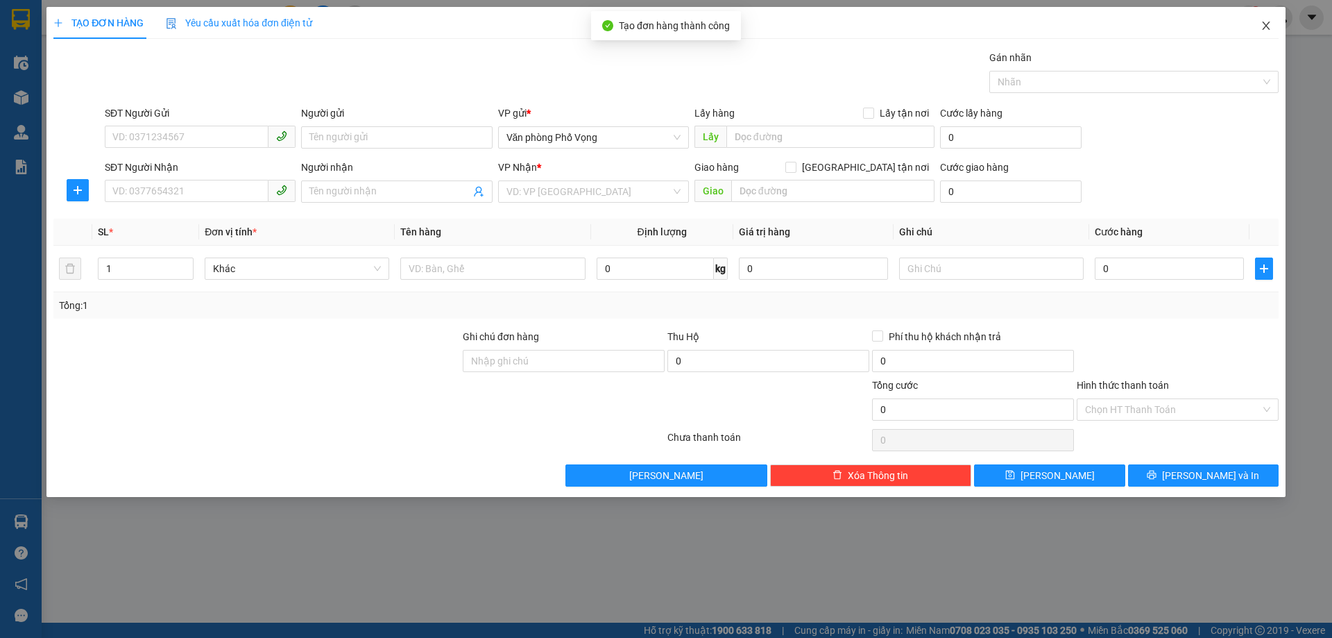
click at [1273, 26] on span "Close" at bounding box center [1266, 26] width 39 height 39
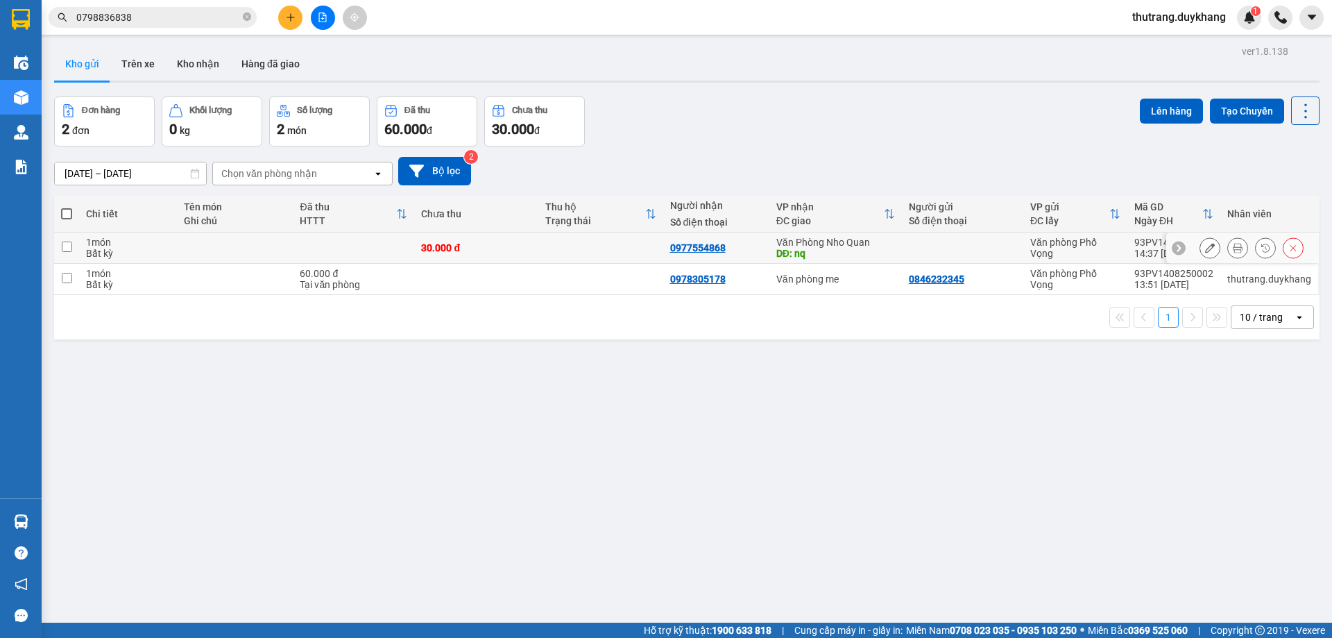
click at [542, 239] on td at bounding box center [600, 247] width 124 height 31
checkbox input "true"
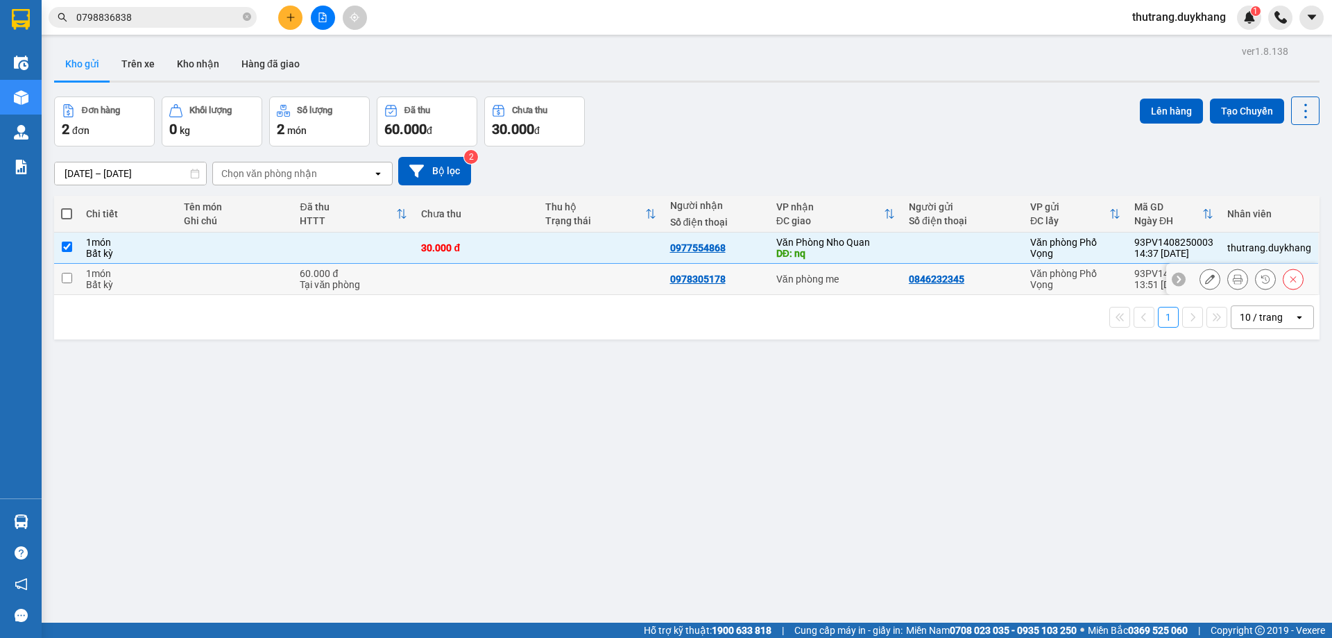
click at [544, 273] on td at bounding box center [600, 279] width 124 height 31
checkbox input "true"
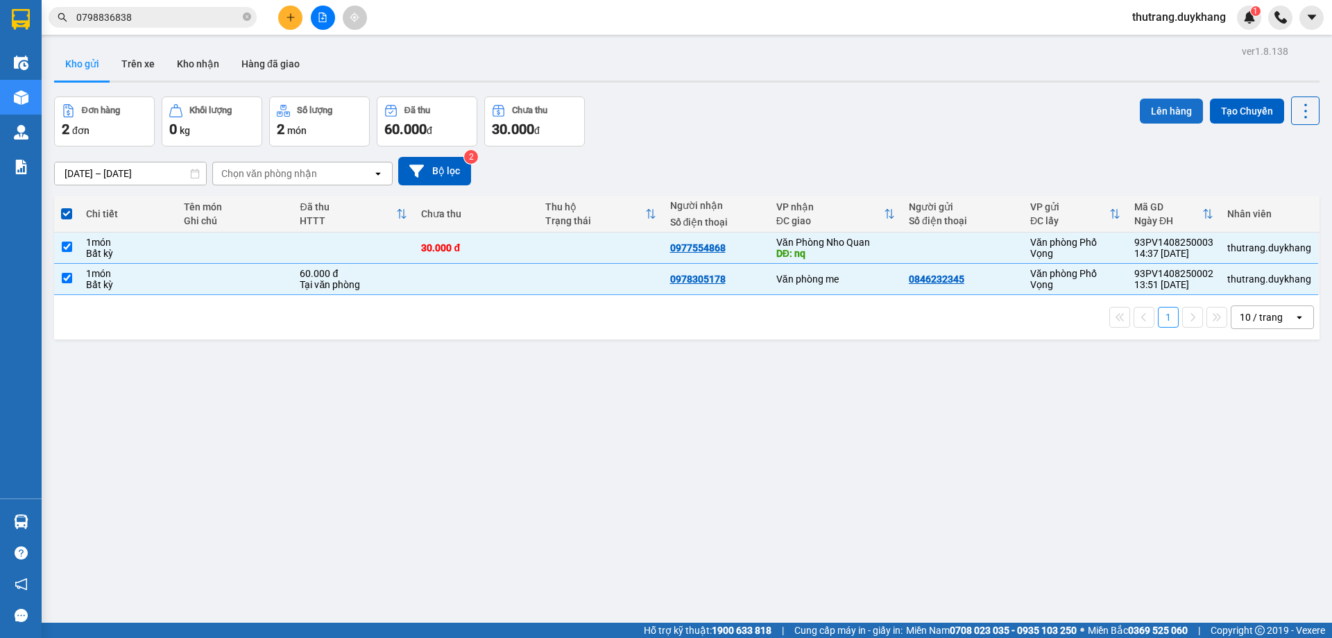
click at [1161, 112] on button "Lên hàng" at bounding box center [1171, 111] width 63 height 25
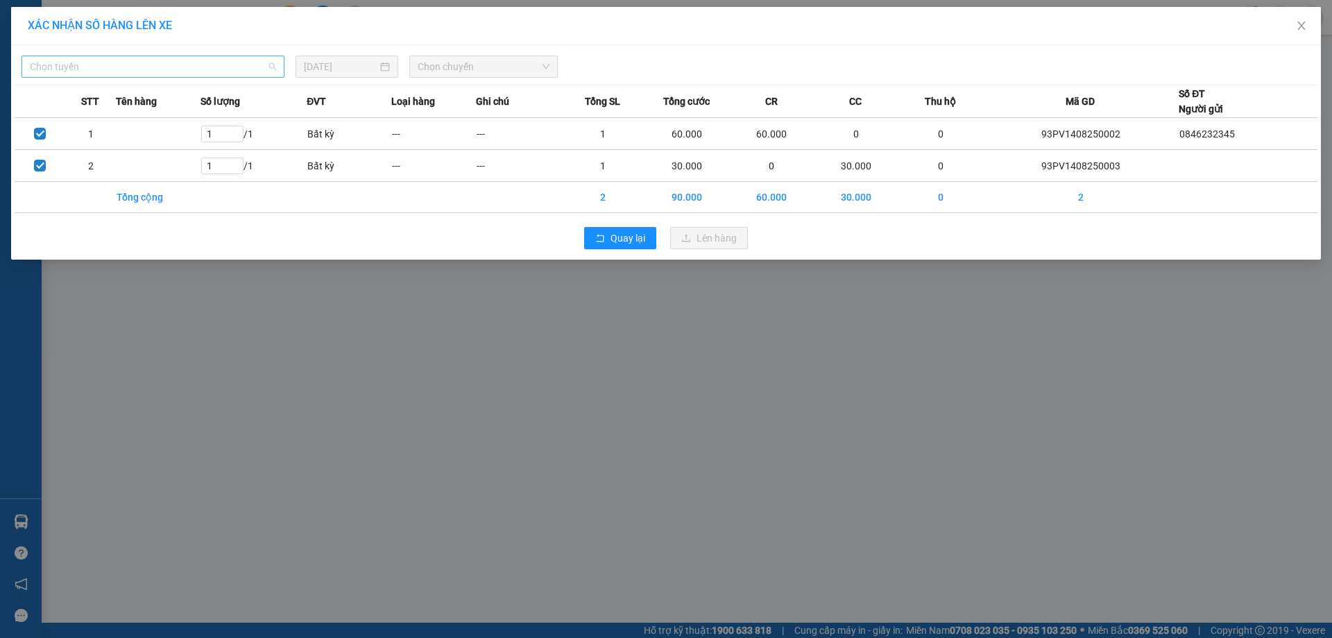
click at [180, 75] on span "Chọn tuyến" at bounding box center [153, 66] width 246 height 21
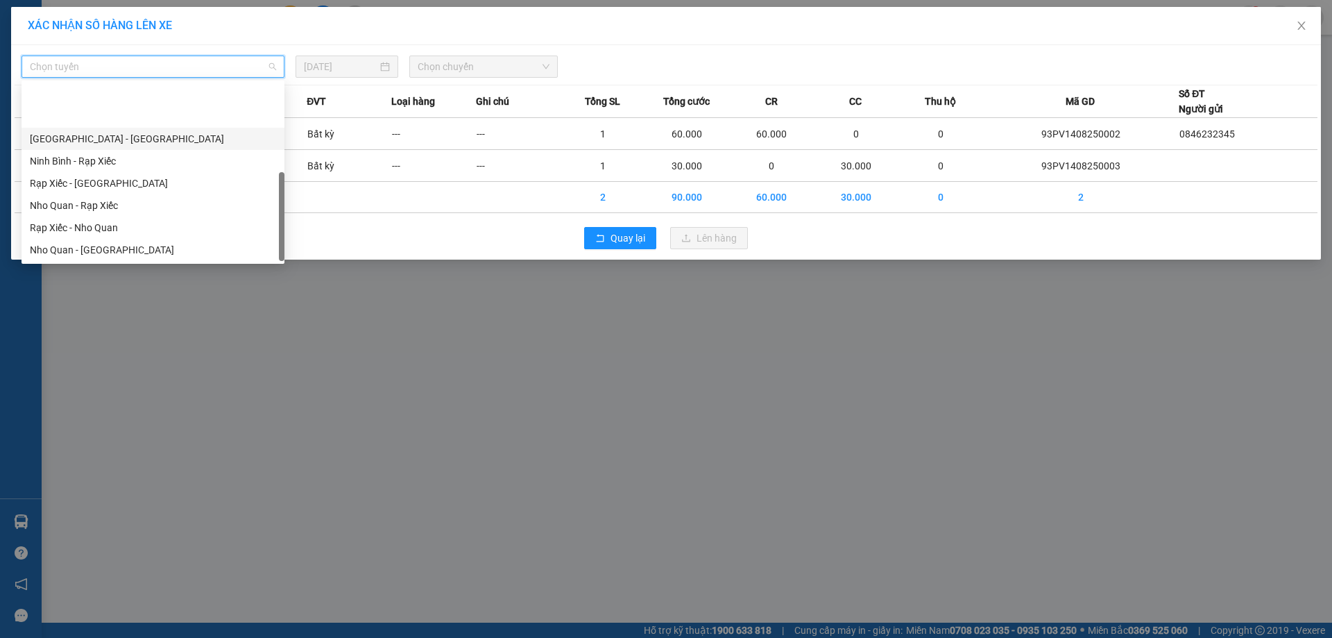
scroll to position [67, 0]
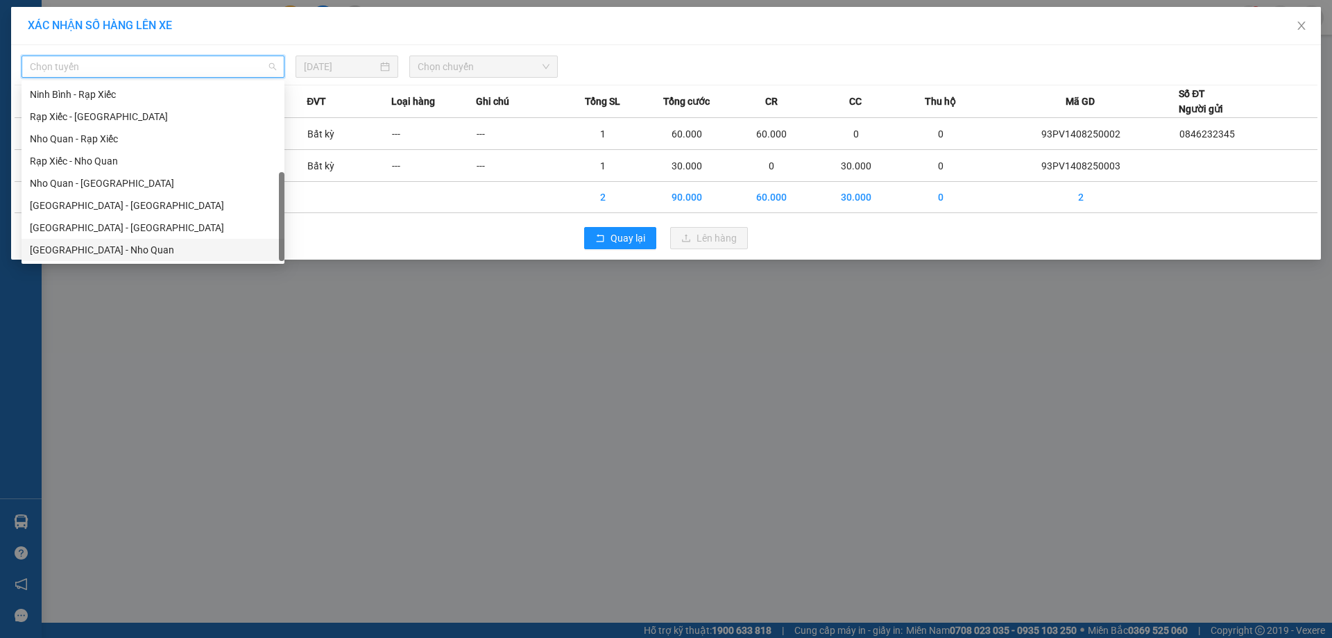
click at [124, 249] on div "[GEOGRAPHIC_DATA] - Nho Quan" at bounding box center [153, 249] width 246 height 15
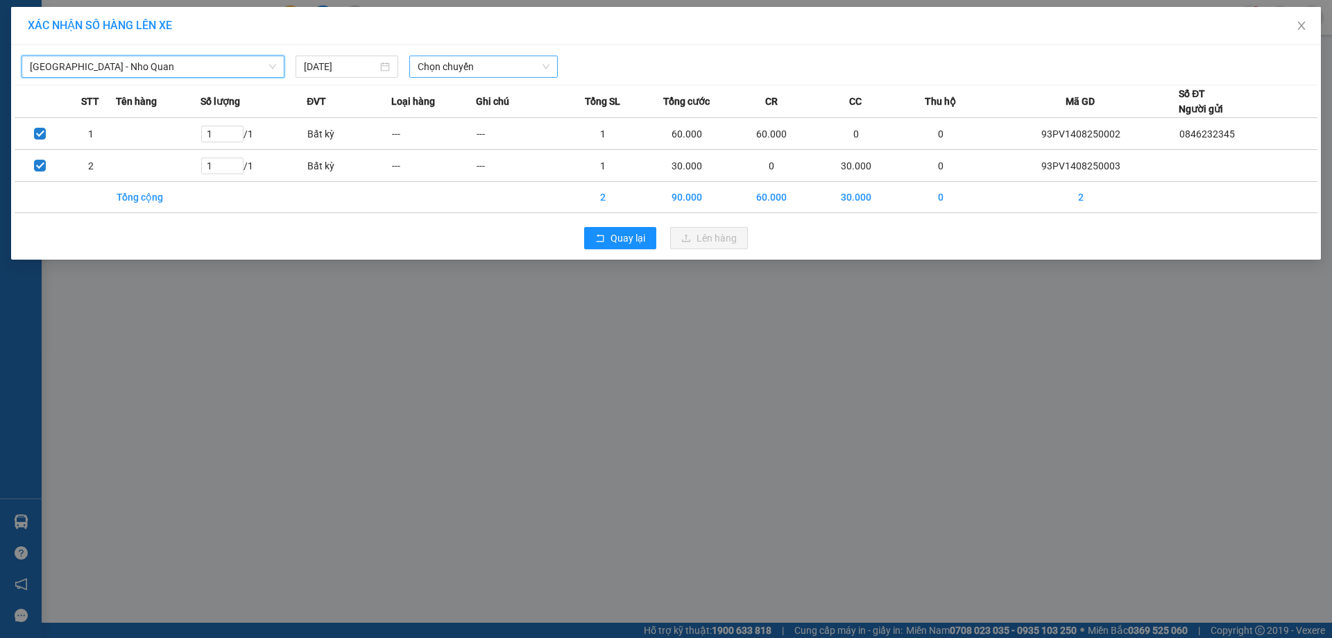
click at [483, 62] on span "Chọn chuyến" at bounding box center [484, 66] width 132 height 21
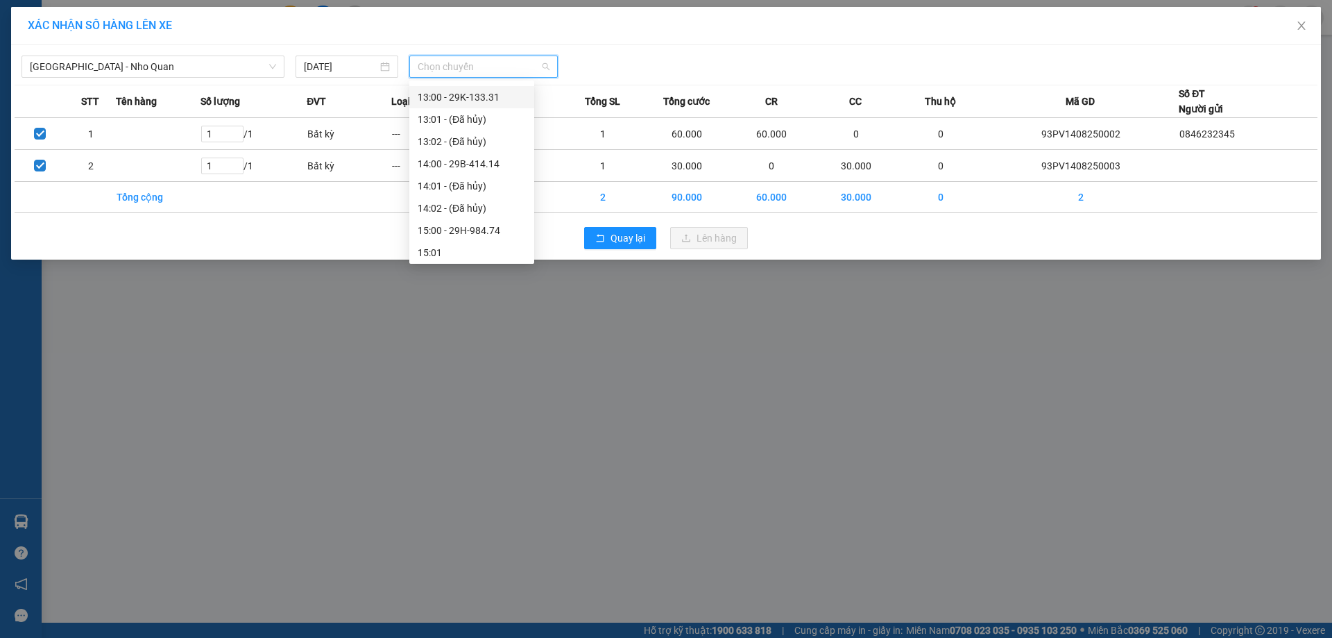
scroll to position [694, 0]
click at [498, 112] on div "16:01 - 29K-133.37" at bounding box center [472, 110] width 108 height 15
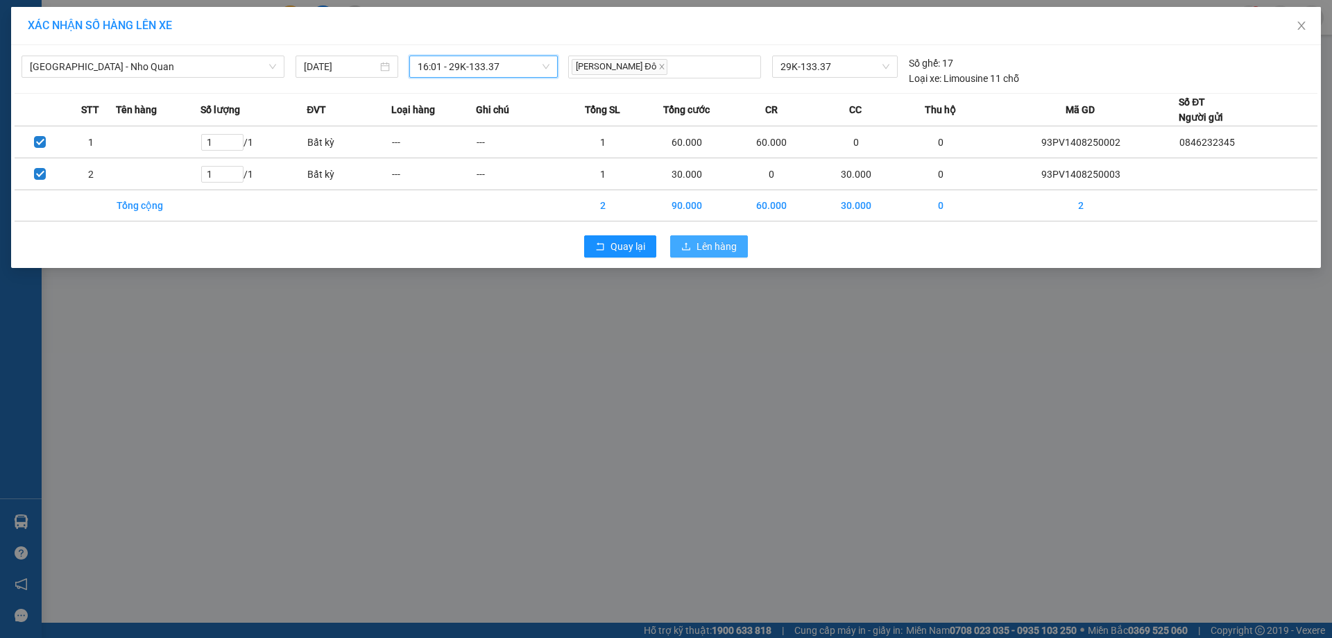
click at [722, 242] on span "Lên hàng" at bounding box center [717, 246] width 40 height 15
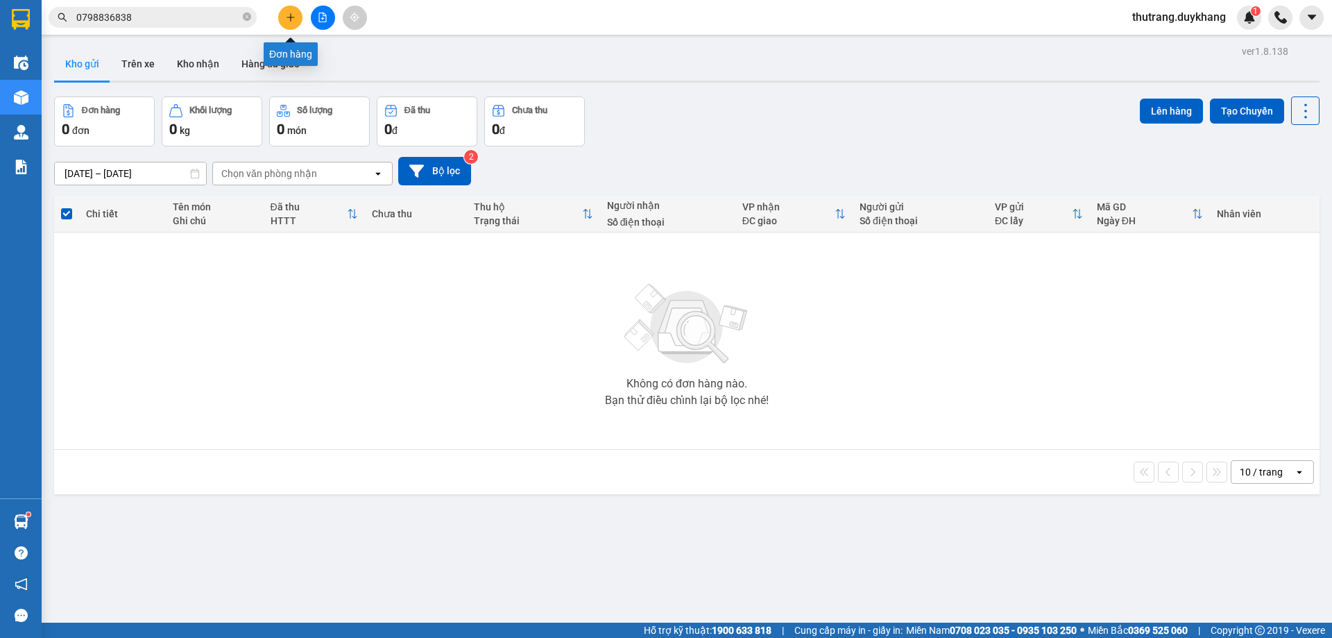
click at [288, 8] on button at bounding box center [290, 18] width 24 height 24
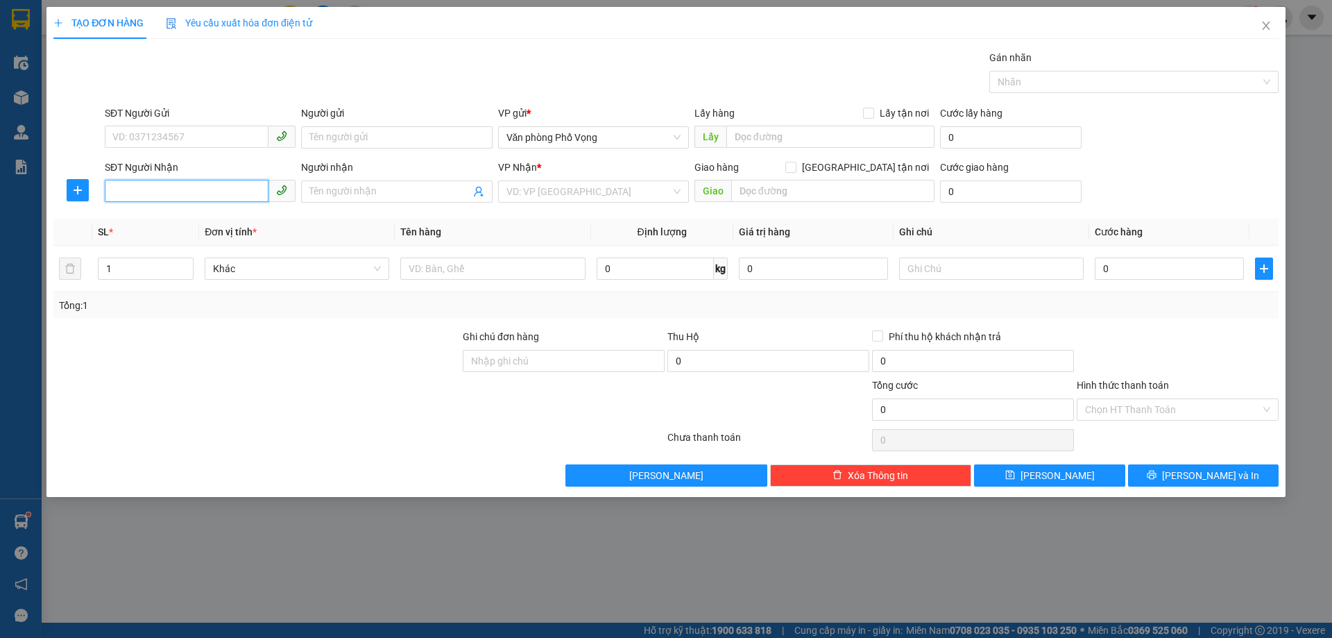
click at [187, 198] on input "SĐT Người Nhận" at bounding box center [187, 191] width 164 height 22
type input "0901780881"
click at [222, 219] on div "0901780881 - A THẮNG" at bounding box center [200, 219] width 174 height 15
type input "A THẮNG"
type input "0901780881"
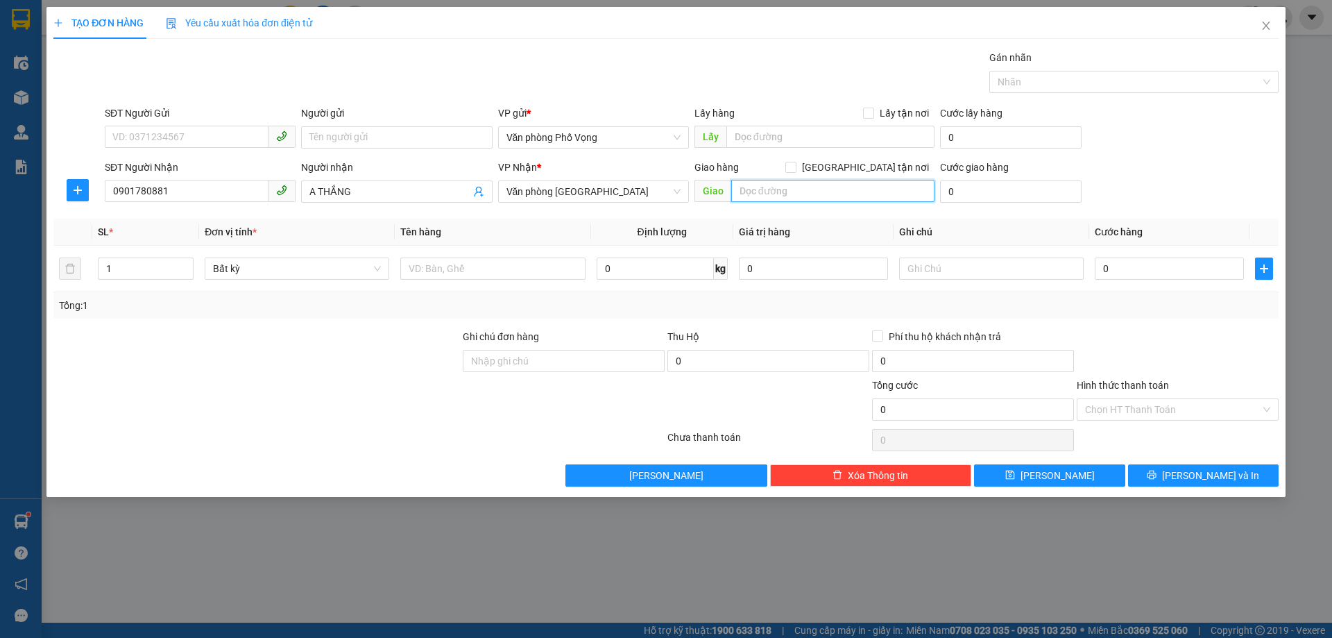
click at [792, 189] on input "text" at bounding box center [832, 191] width 203 height 22
type input "ban quản lý dự án đầu tư và xây dựng ctgt nb"
click at [965, 192] on input "0" at bounding box center [1011, 191] width 142 height 22
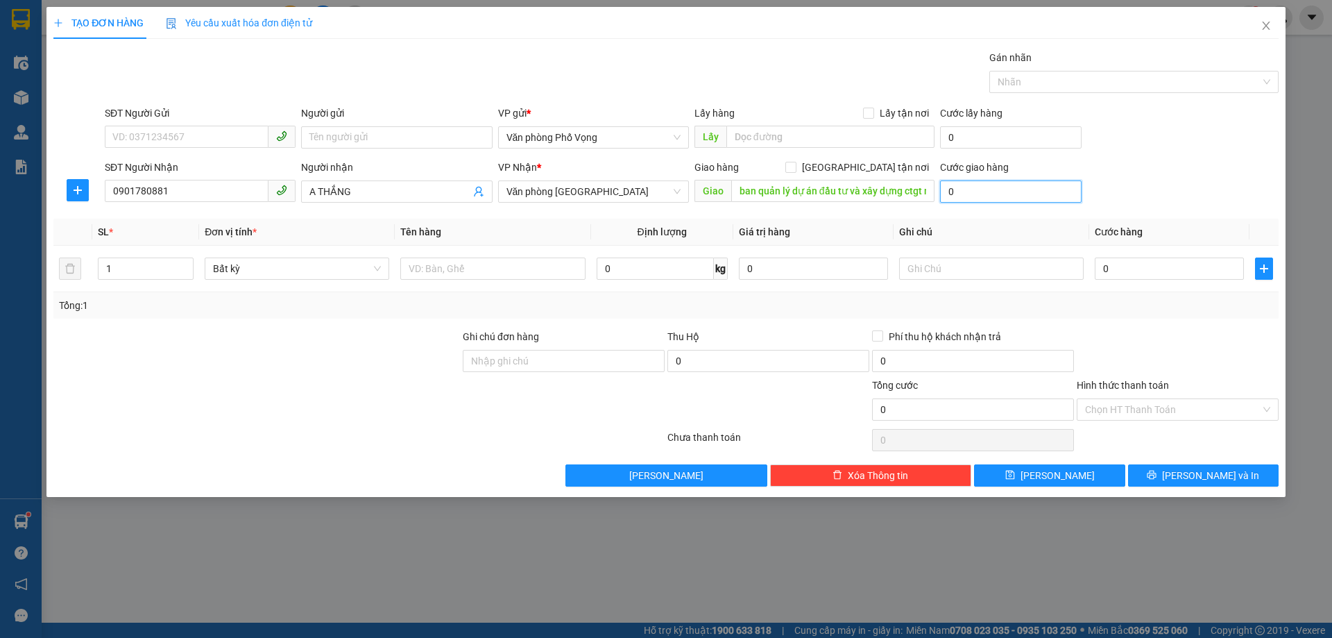
type input "8"
type input "80"
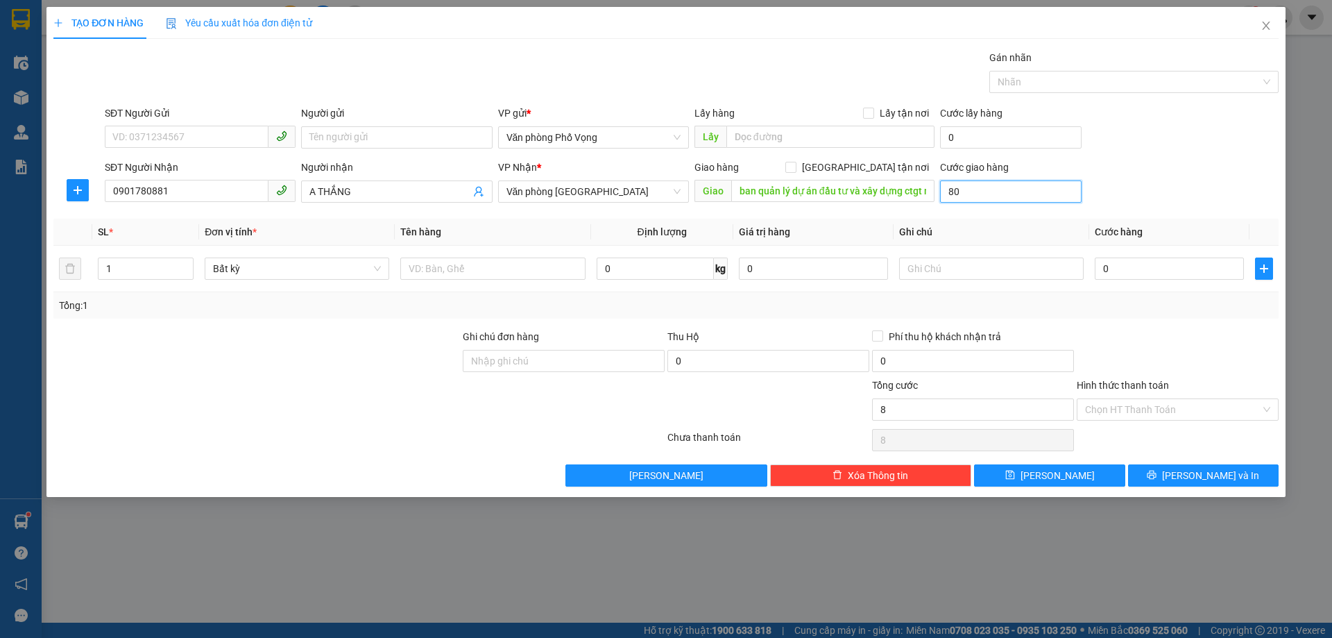
type input "80"
click at [1162, 401] on input "Hình thức thanh toán" at bounding box center [1173, 409] width 176 height 21
type input "80.000"
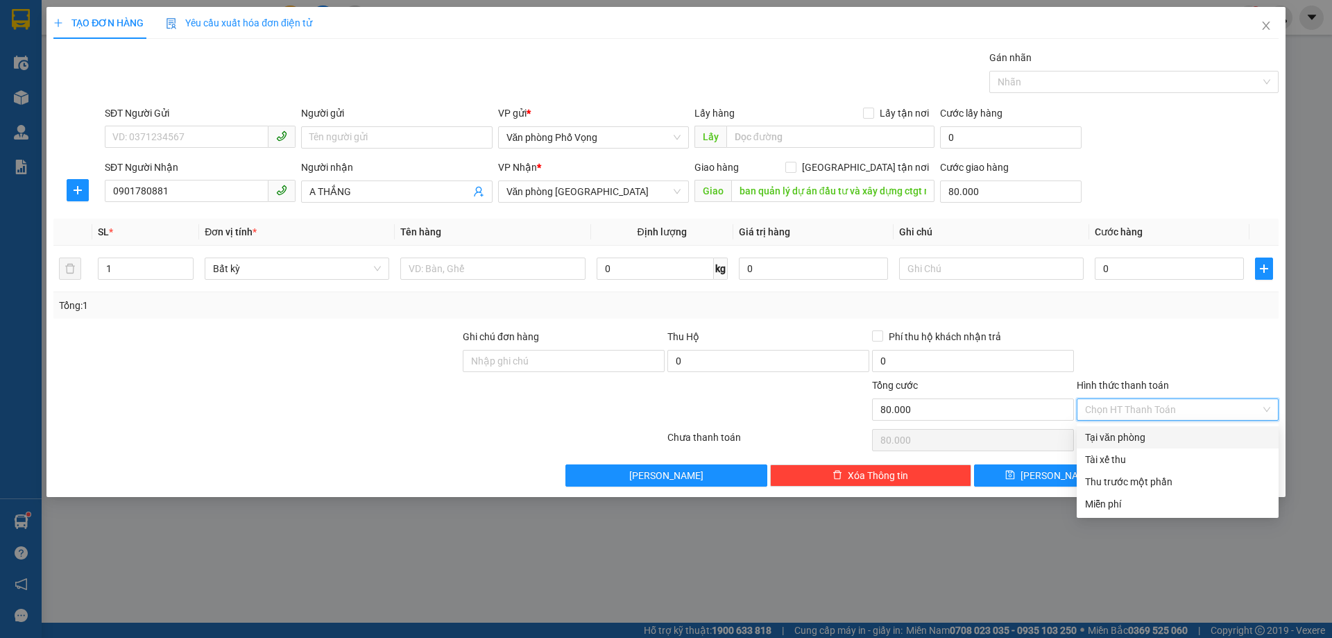
click at [1133, 435] on div "Tại văn phòng" at bounding box center [1177, 437] width 185 height 15
type input "0"
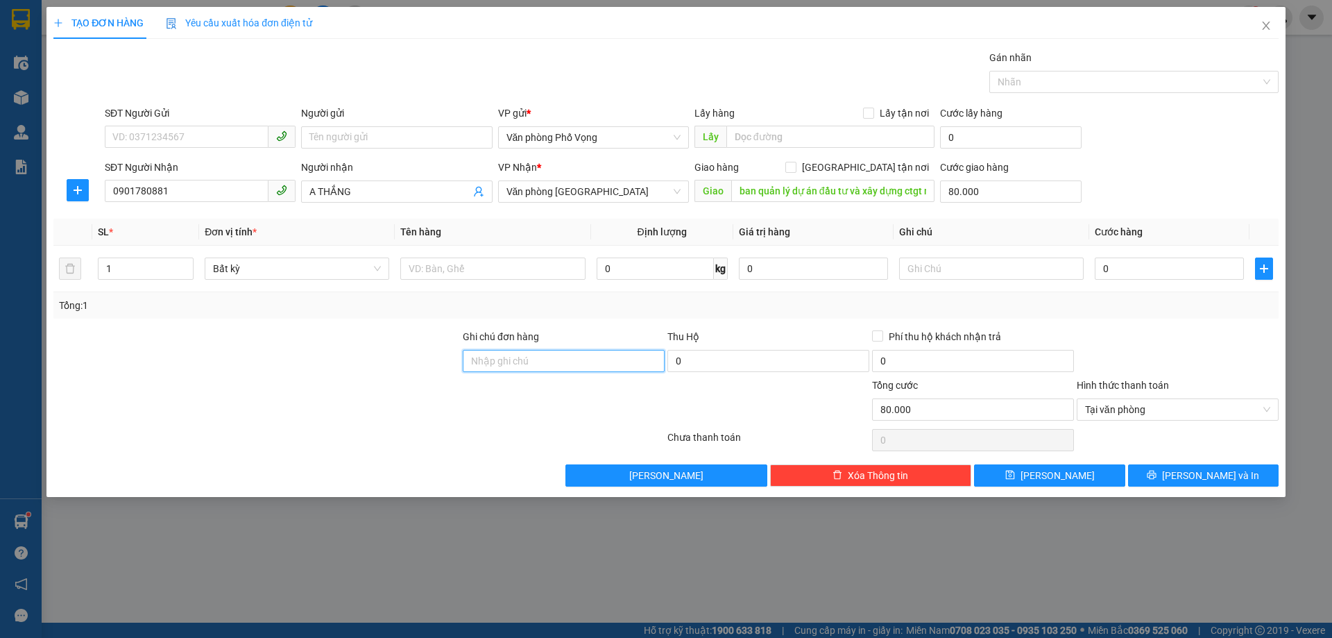
click at [609, 354] on input "Ghi chú đơn hàng" at bounding box center [564, 361] width 202 height 22
type input "ck cho cty"
click at [1084, 470] on button "[PERSON_NAME]" at bounding box center [1049, 475] width 151 height 22
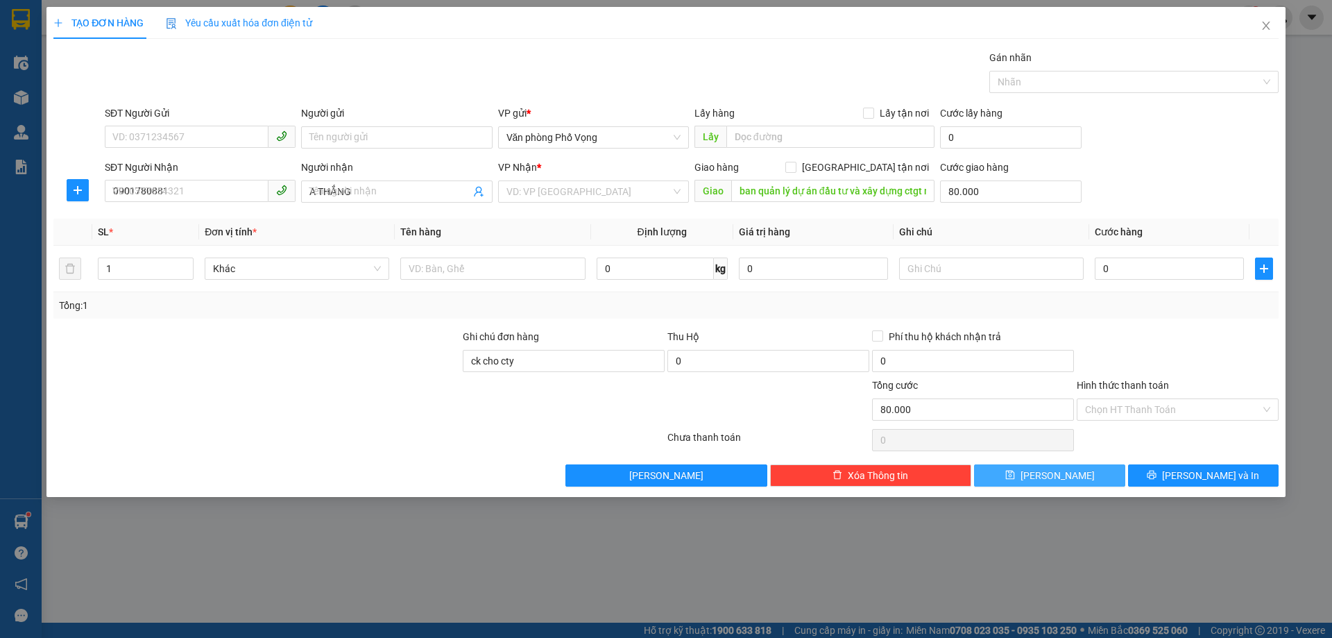
type input "0"
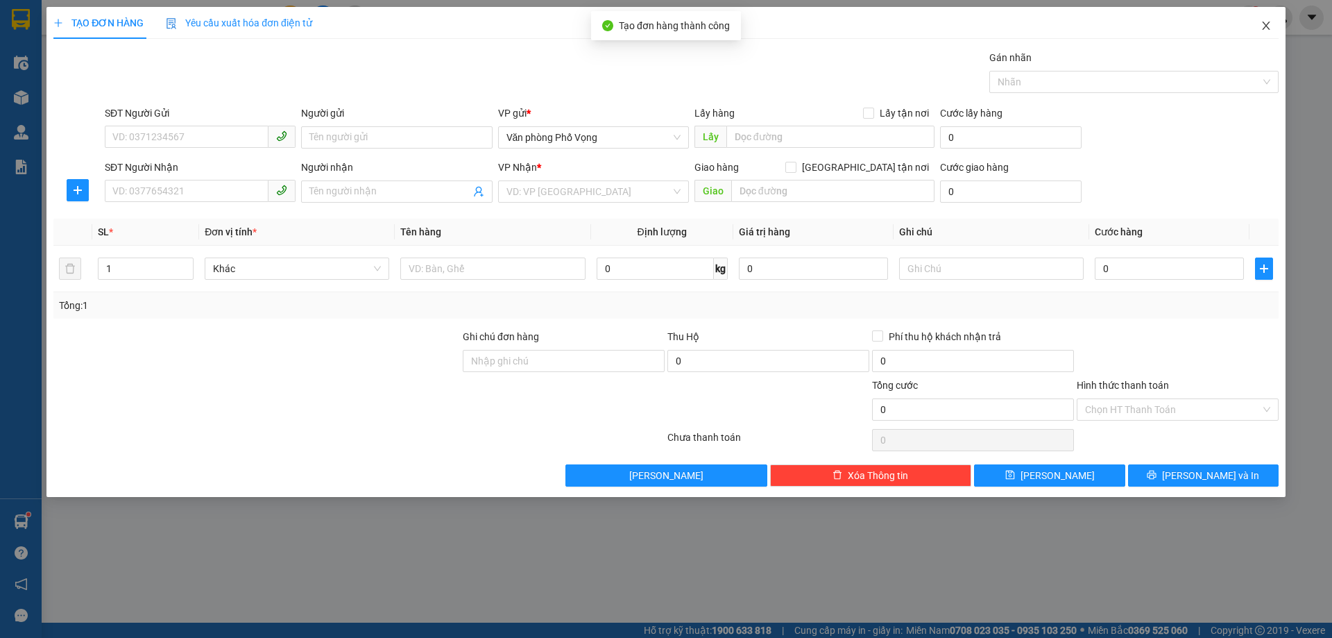
click at [1266, 22] on icon "close" at bounding box center [1266, 25] width 11 height 11
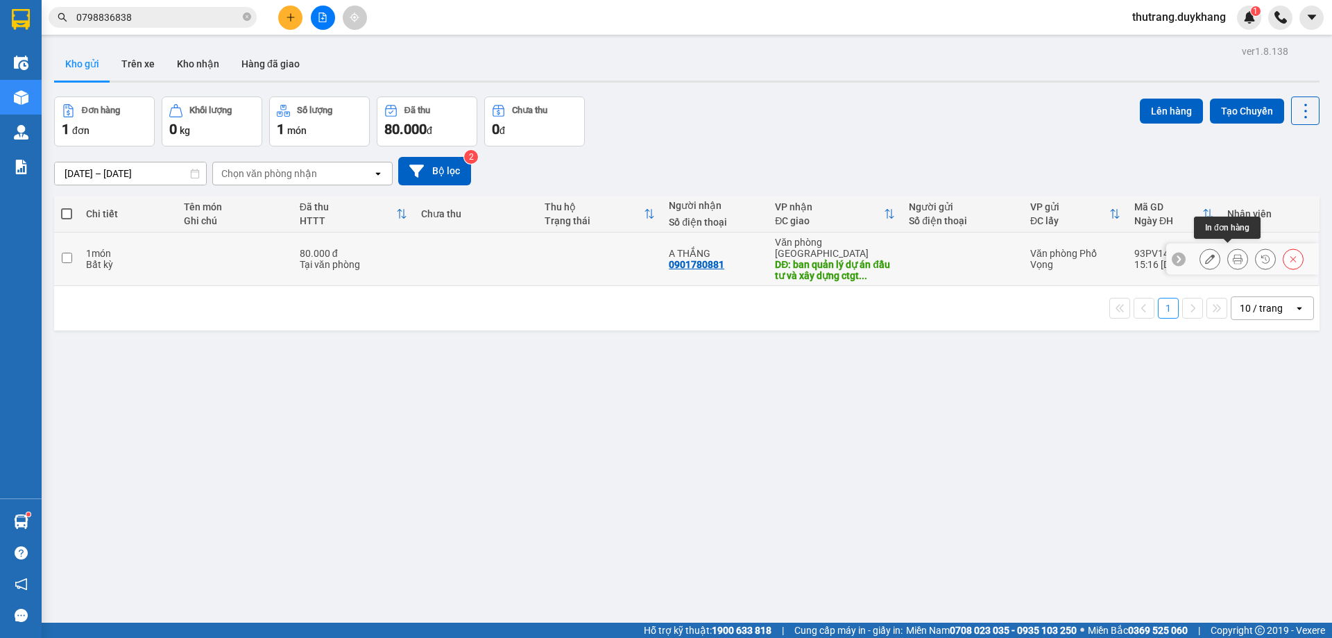
click at [1233, 254] on icon at bounding box center [1238, 259] width 10 height 10
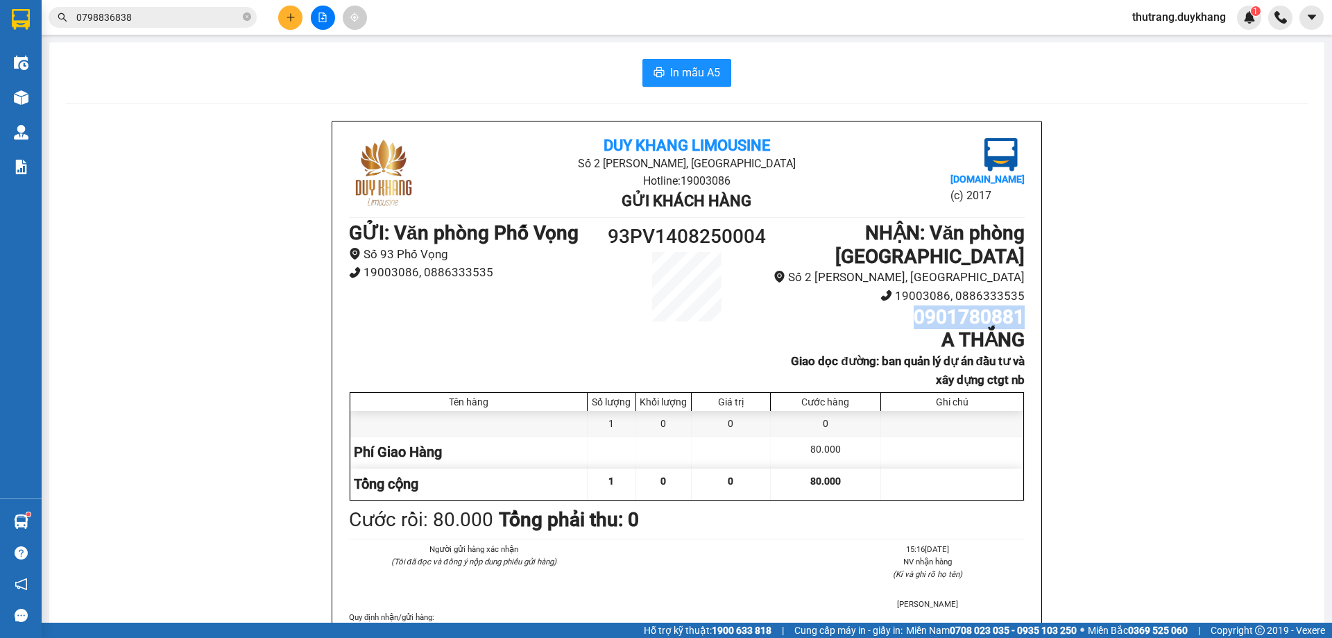
drag, startPoint x: 911, startPoint y: 318, endPoint x: 1011, endPoint y: 319, distance: 99.9
click at [1021, 316] on div "Duy Khang Limousine Số 2 Đào Duy Từ, Đông Thành Hotline: 19003086 Gửi khách hàn…" at bounding box center [686, 407] width 709 height 572
copy h1 "0901780881"
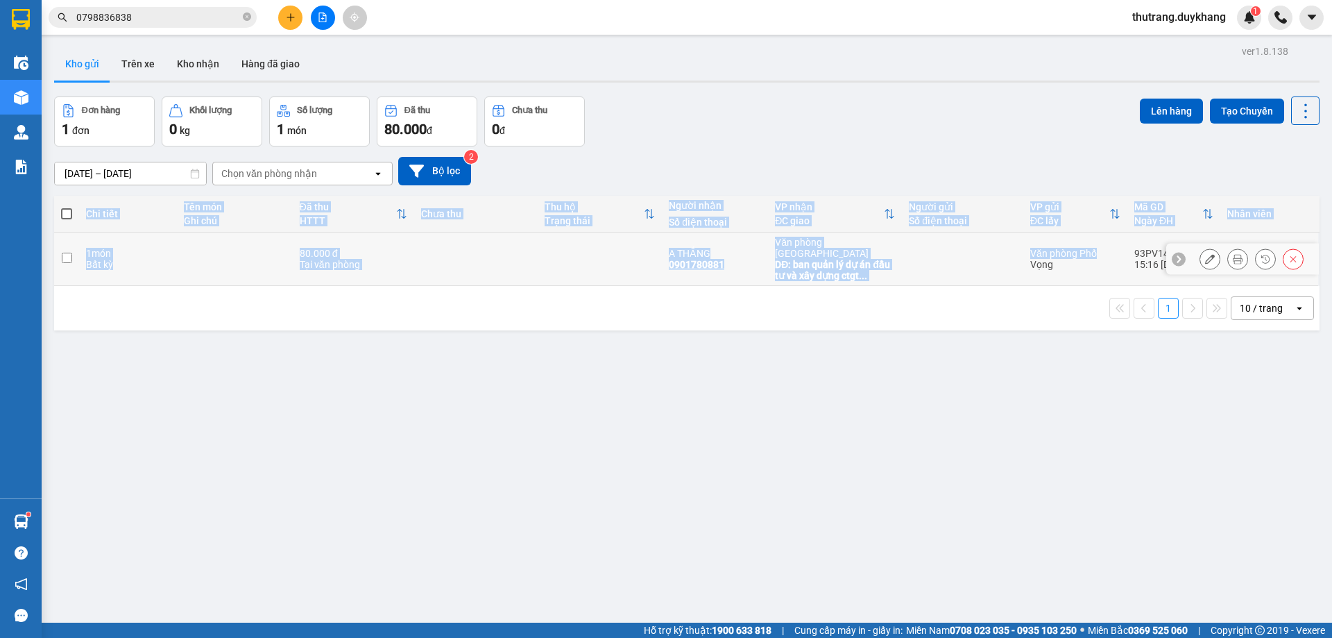
drag, startPoint x: 1118, startPoint y: 253, endPoint x: 1163, endPoint y: 251, distance: 45.1
click at [1163, 251] on tr "1 món Bất kỳ 80.000 đ Tại văn phòng A THẮNG 0901780881 Văn phòng Ninh Bình DĐ: …" at bounding box center [687, 258] width 1266 height 53
checkbox input "true"
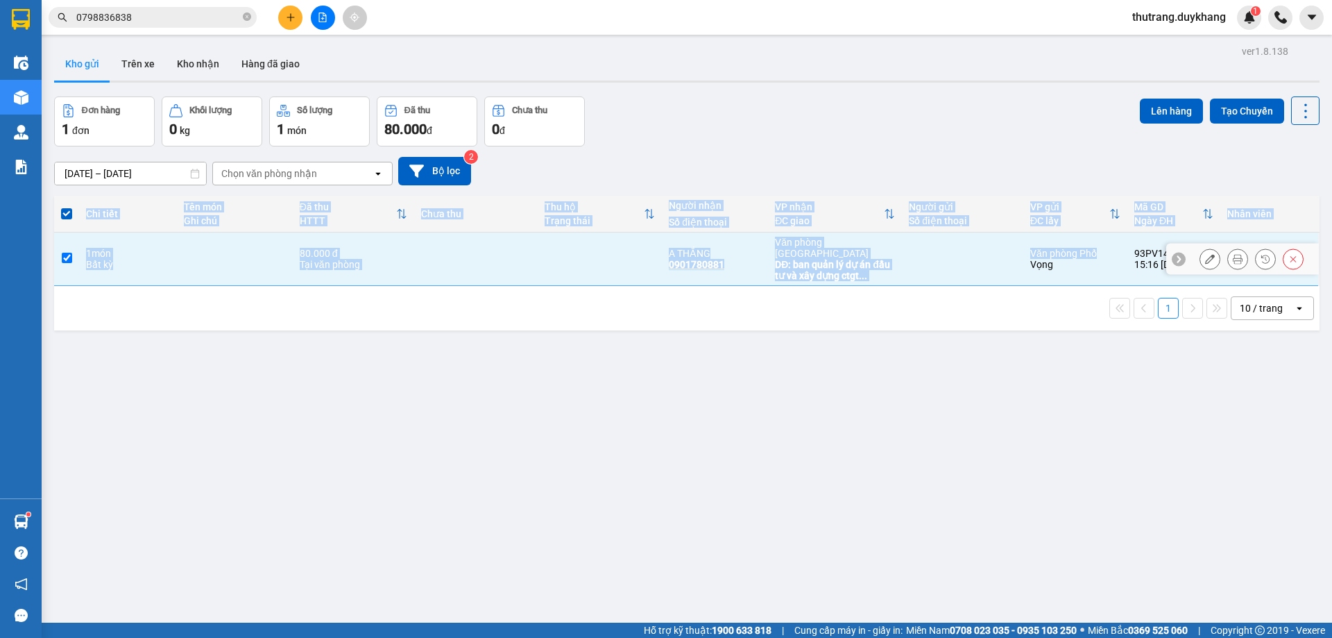
copy table "Chi tiết Tên món Ghi chú Đã thu HTTT Chưa thu Thu hộ Trạng thái Người nhận Số đ…"
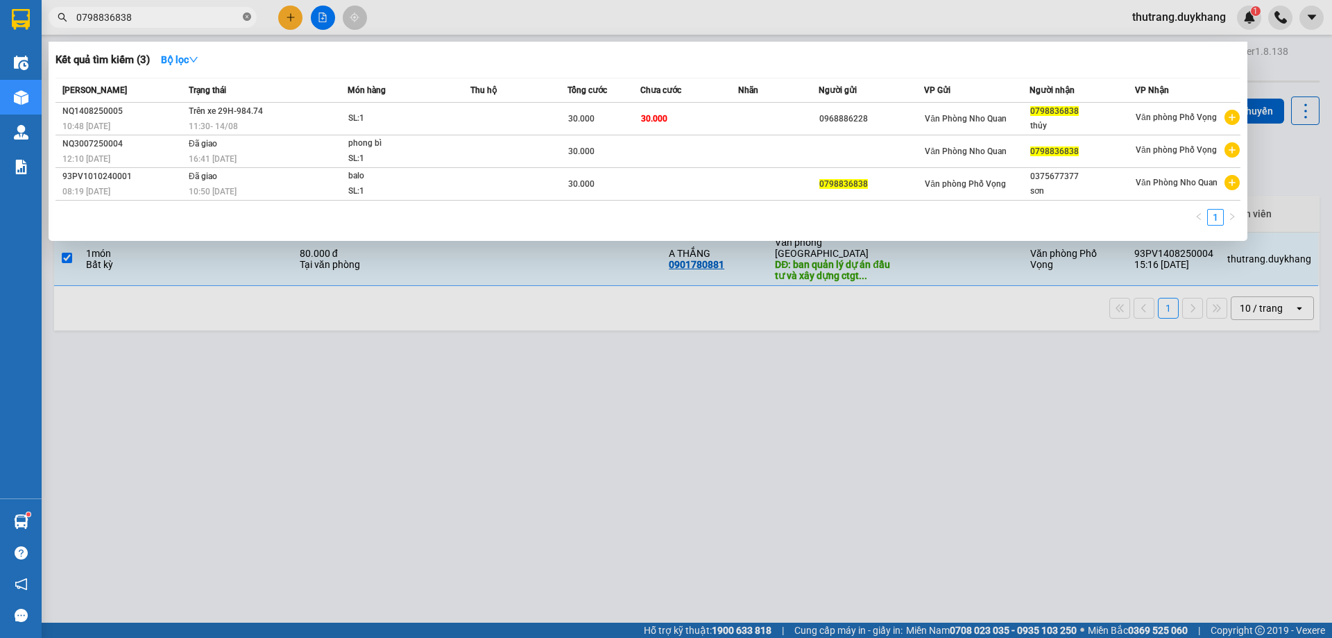
click at [243, 19] on icon "close-circle" at bounding box center [247, 16] width 8 height 8
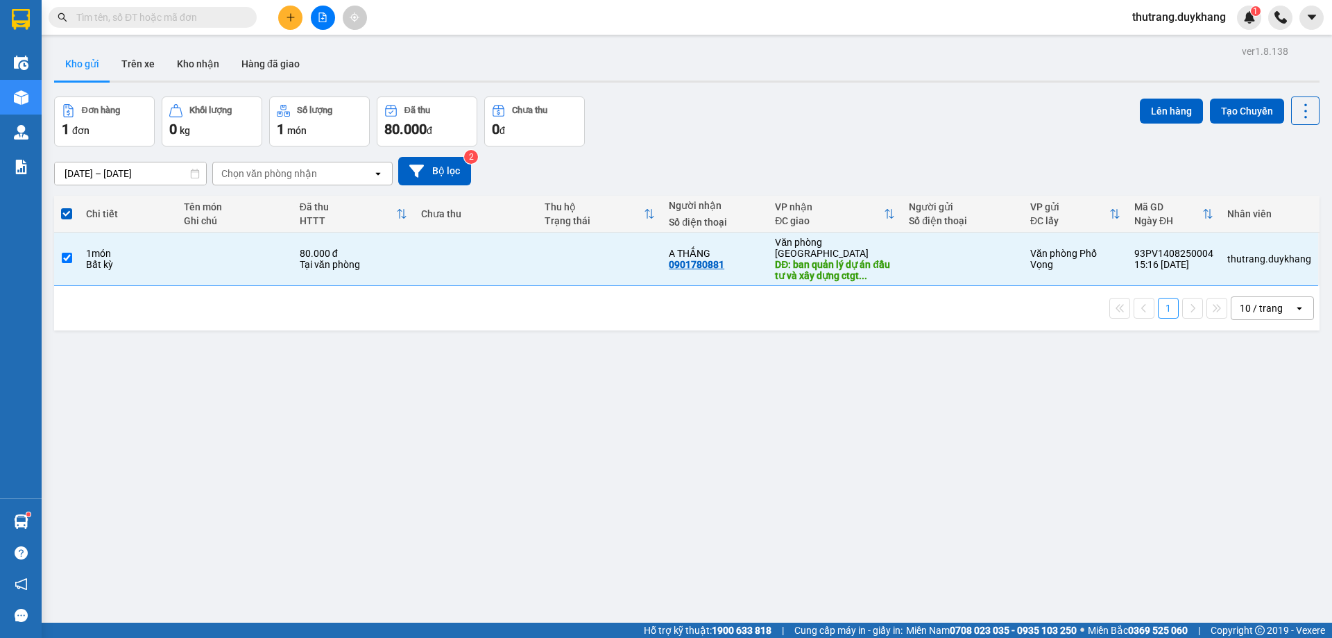
click at [217, 17] on input "text" at bounding box center [158, 17] width 164 height 15
paste input "0986336604"
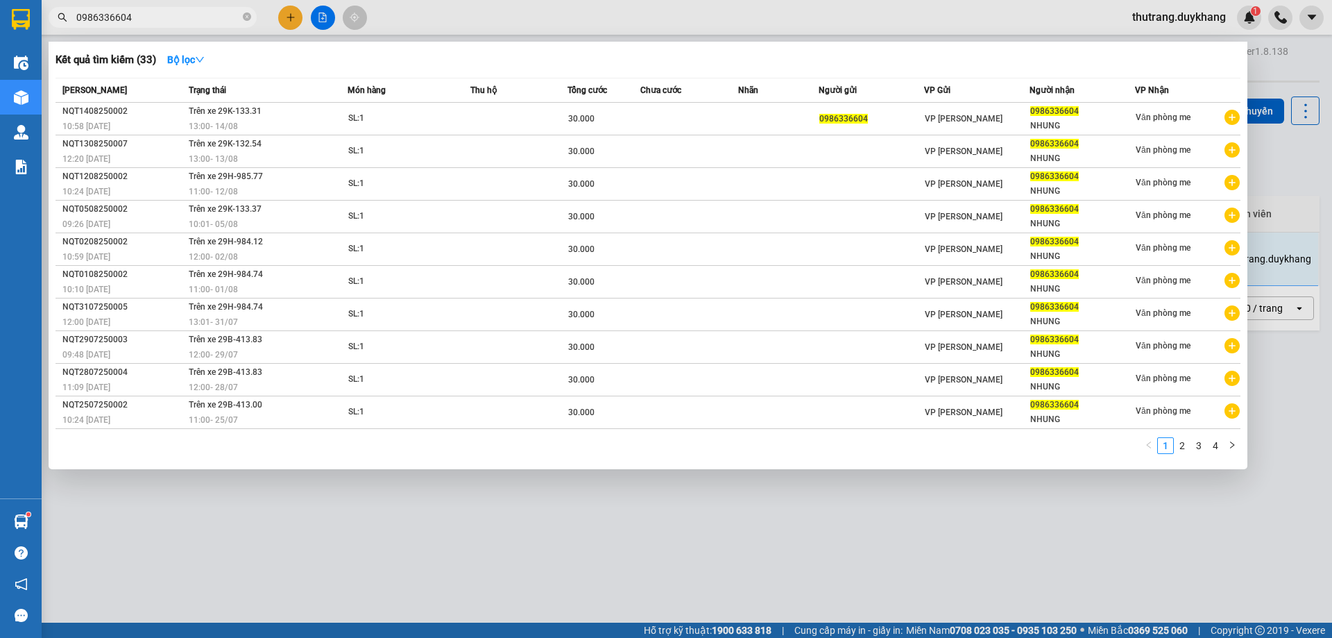
type input "0986336604"
drag, startPoint x: 142, startPoint y: 17, endPoint x: 72, endPoint y: 17, distance: 69.4
click at [72, 17] on span "0986336604" at bounding box center [153, 17] width 208 height 21
click at [247, 17] on icon "close-circle" at bounding box center [247, 16] width 8 height 8
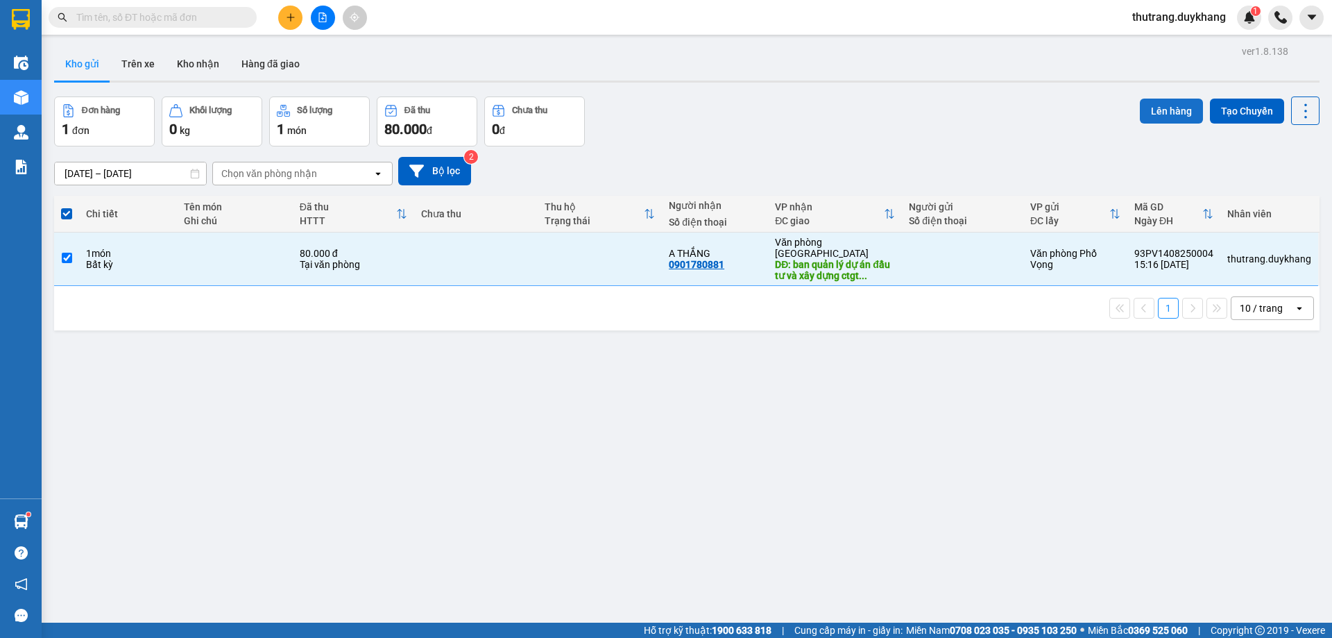
click at [1152, 115] on button "Lên hàng" at bounding box center [1171, 111] width 63 height 25
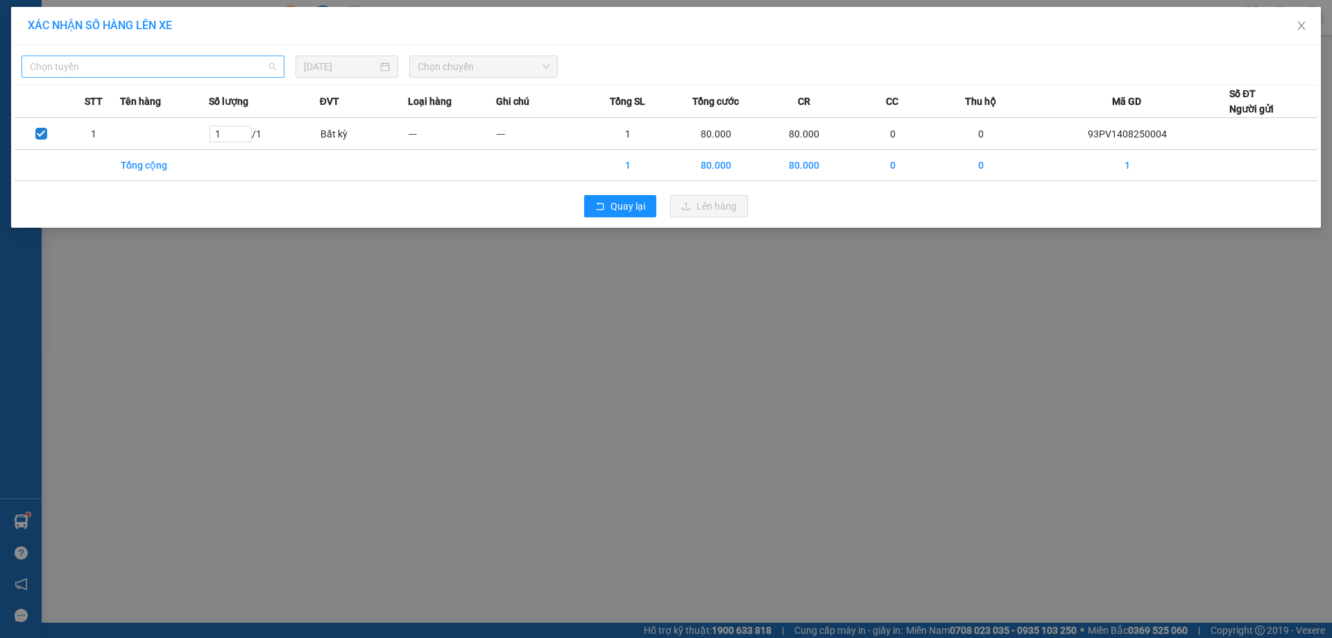
click at [176, 65] on span "Chọn tuyến" at bounding box center [153, 66] width 246 height 21
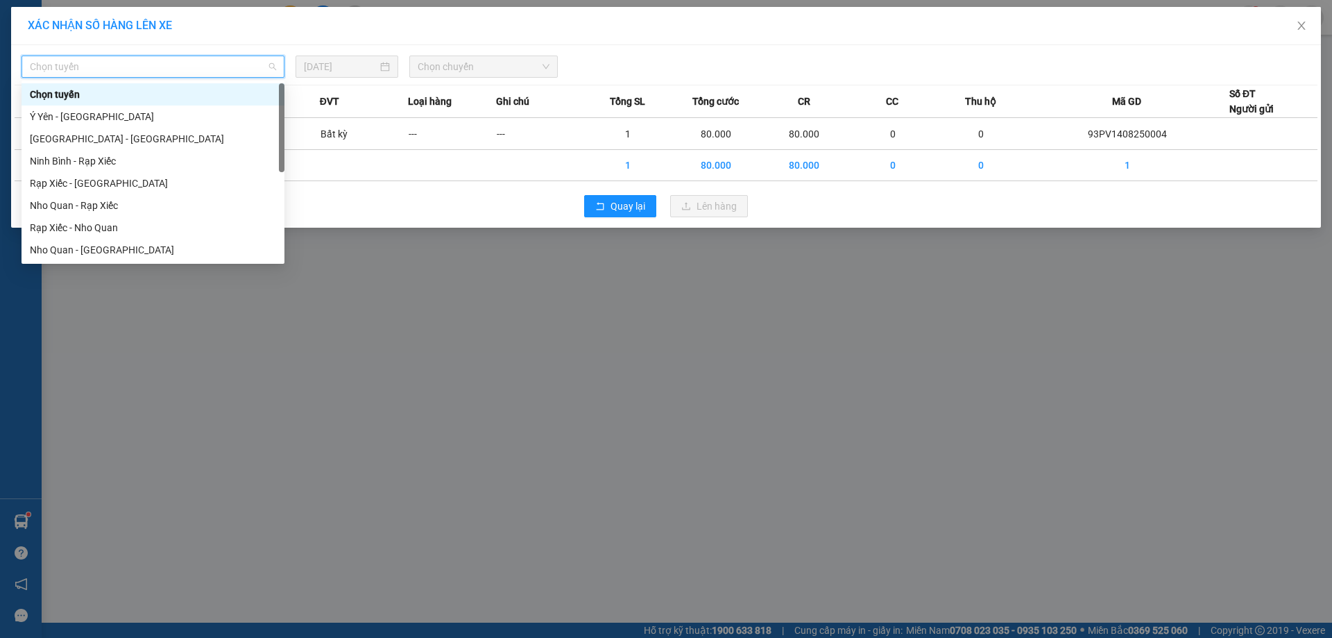
scroll to position [67, 0]
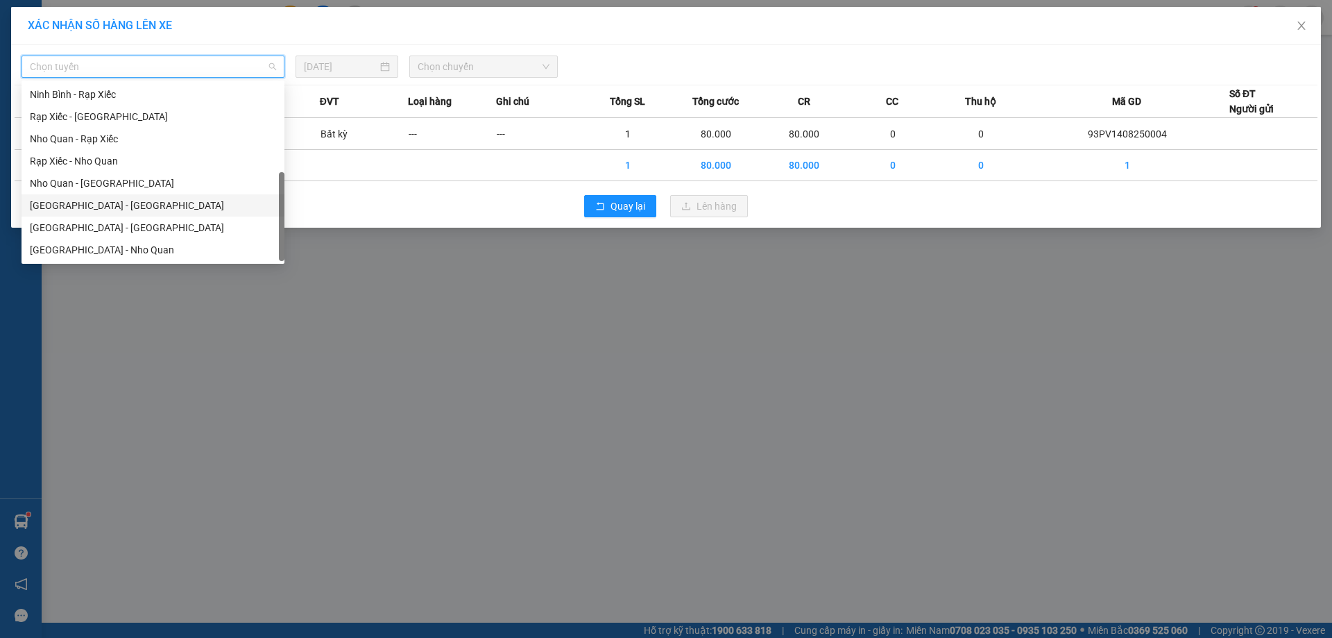
click at [128, 209] on div "[GEOGRAPHIC_DATA] - [GEOGRAPHIC_DATA]" at bounding box center [153, 205] width 246 height 15
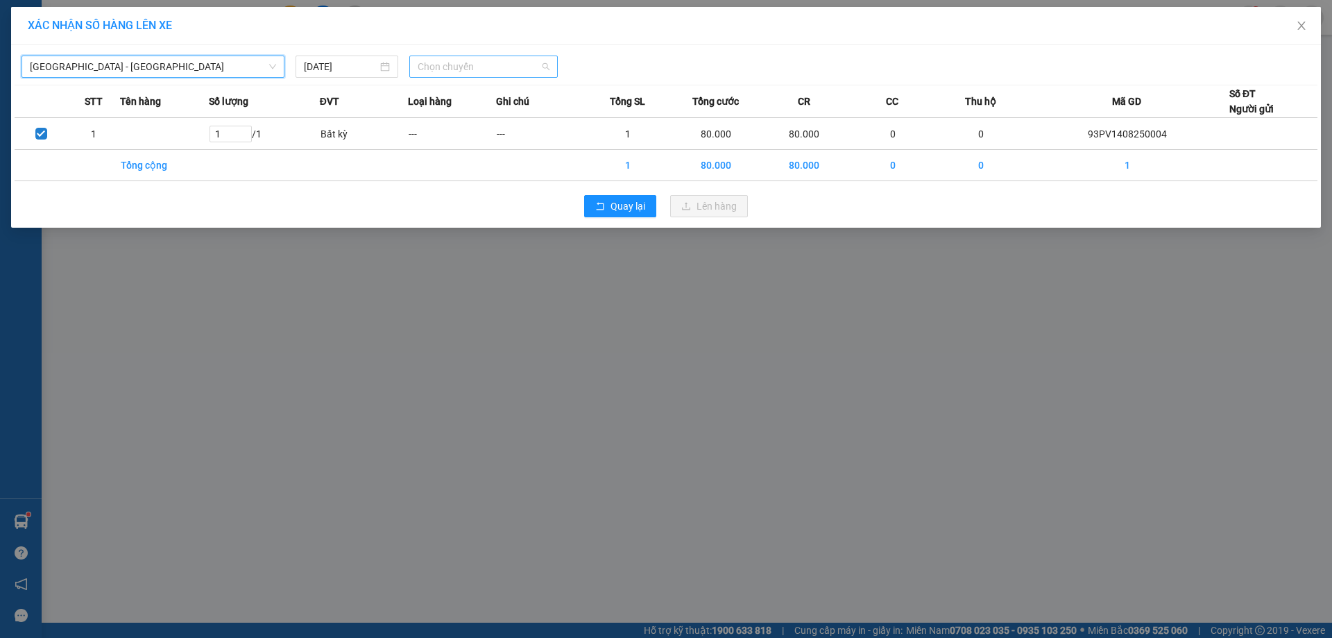
click at [456, 60] on span "Chọn chuyến" at bounding box center [484, 66] width 132 height 21
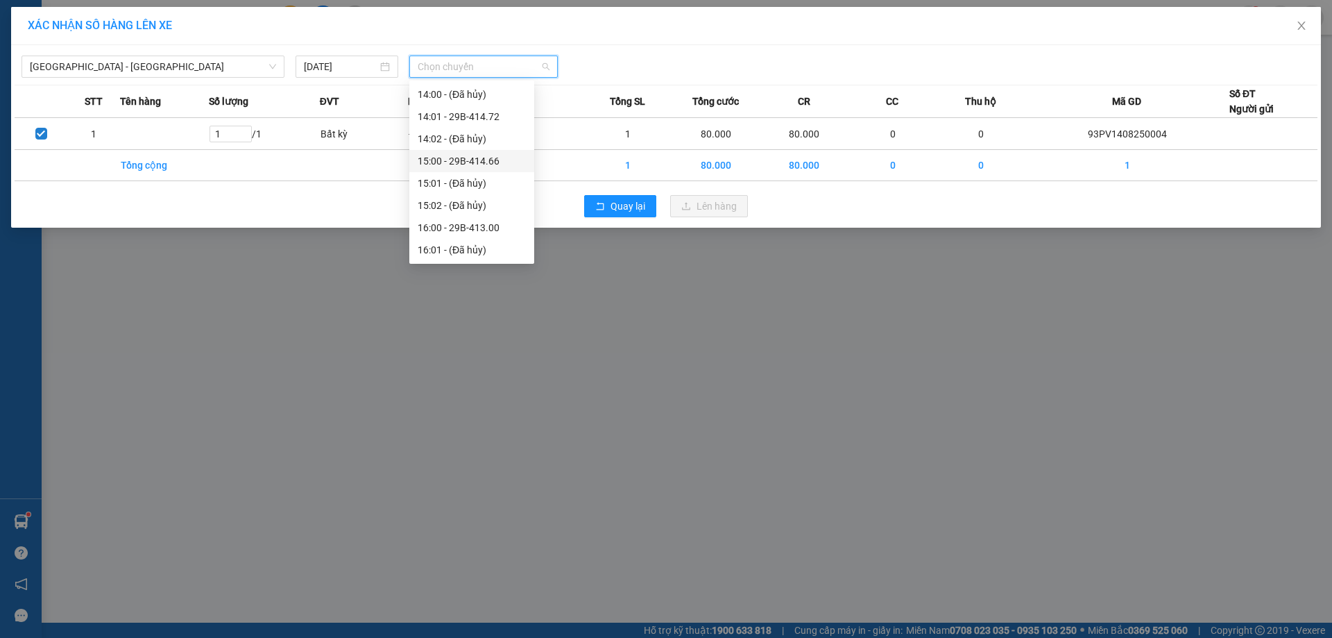
scroll to position [625, 0]
click at [493, 160] on div "16:00 - 29B-413.00" at bounding box center [472, 158] width 108 height 15
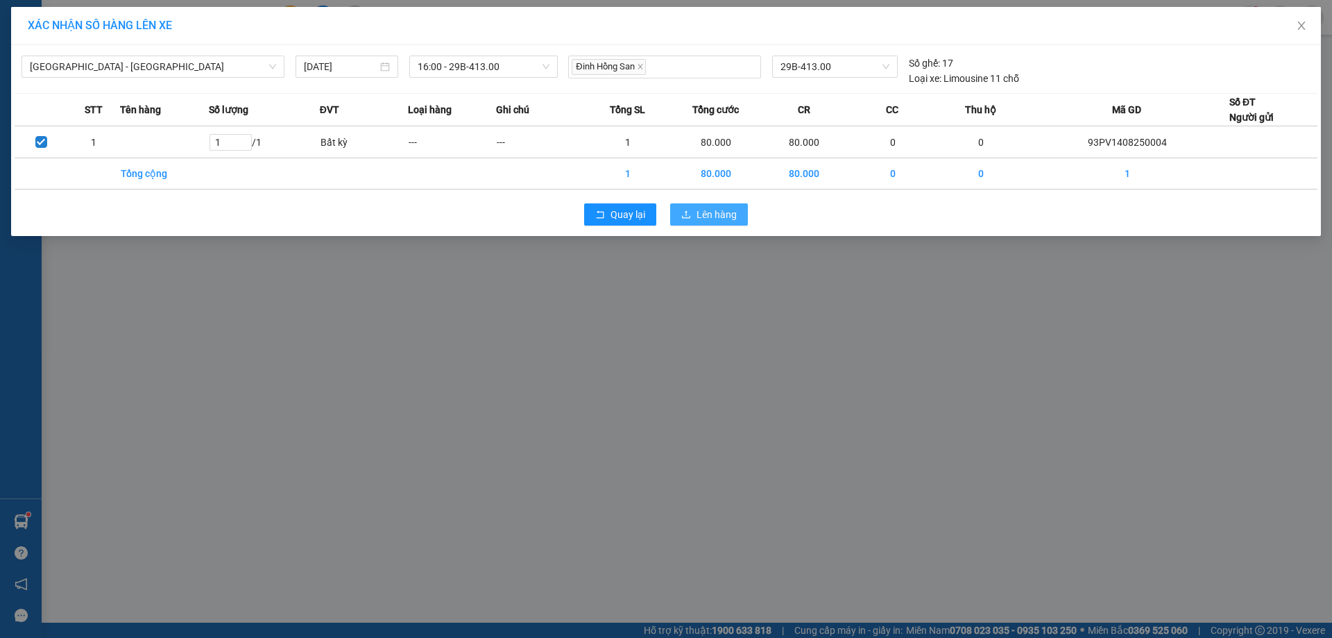
click at [717, 208] on span "Lên hàng" at bounding box center [717, 214] width 40 height 15
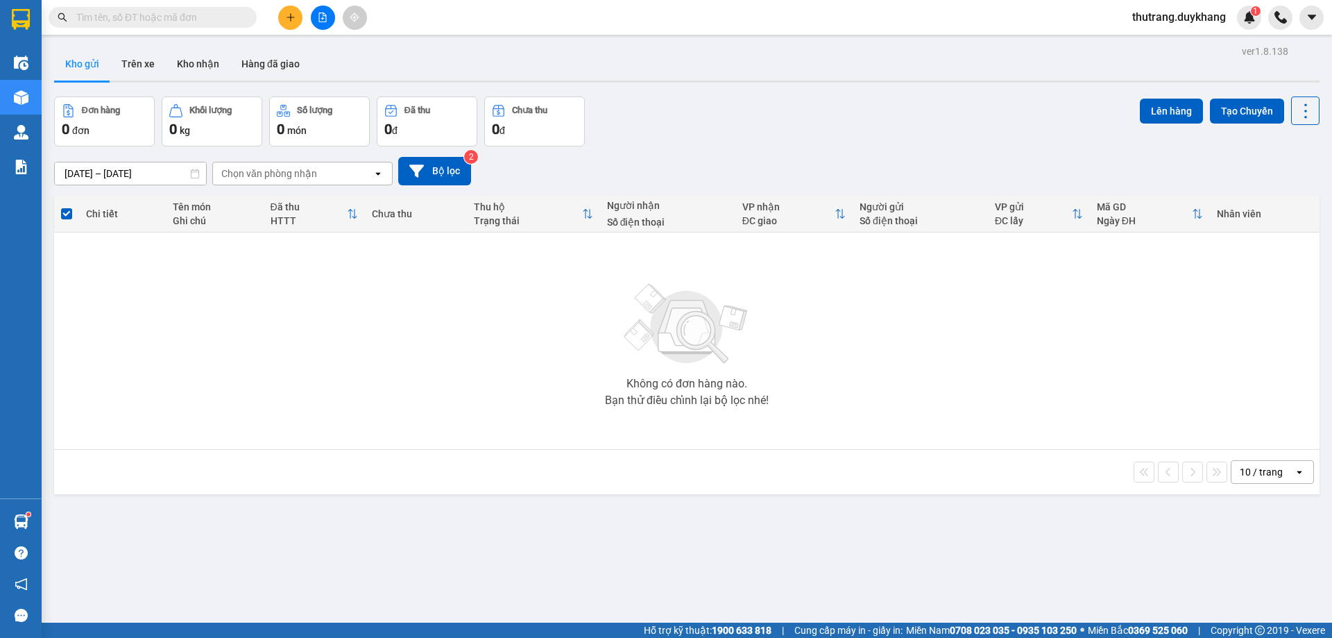
click at [225, 15] on input "text" at bounding box center [158, 17] width 164 height 15
paste input "0977026431"
type input "0977026431"
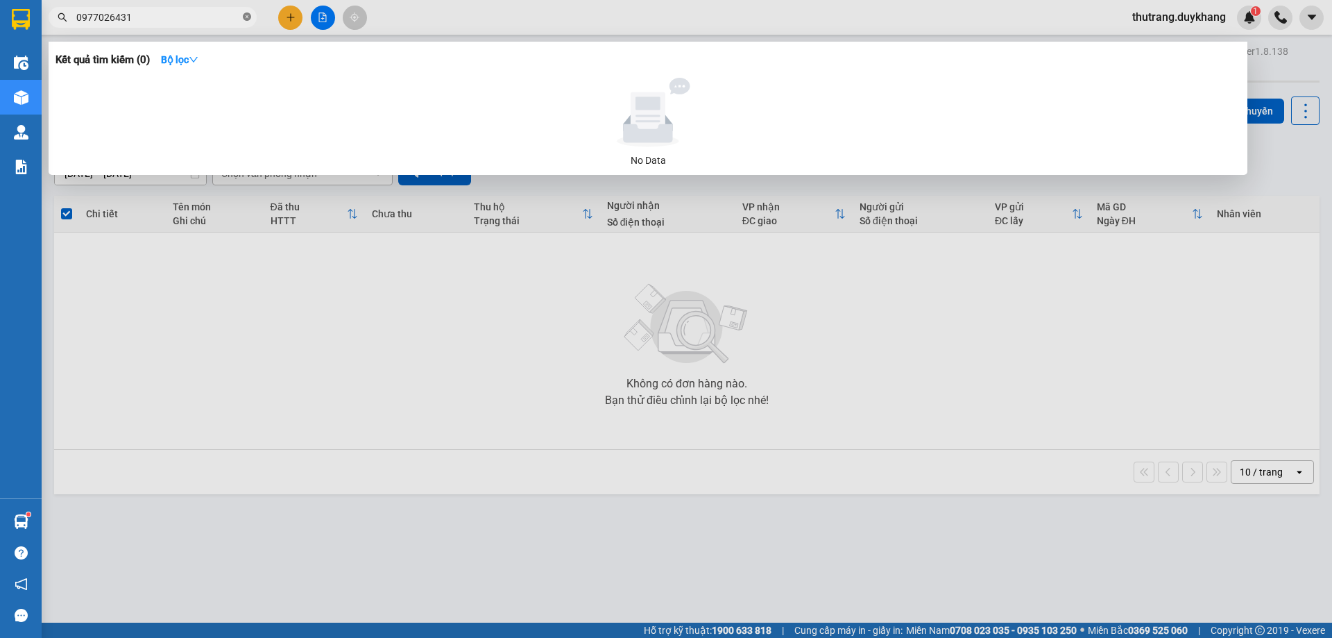
click at [248, 17] on icon "close-circle" at bounding box center [247, 16] width 8 height 8
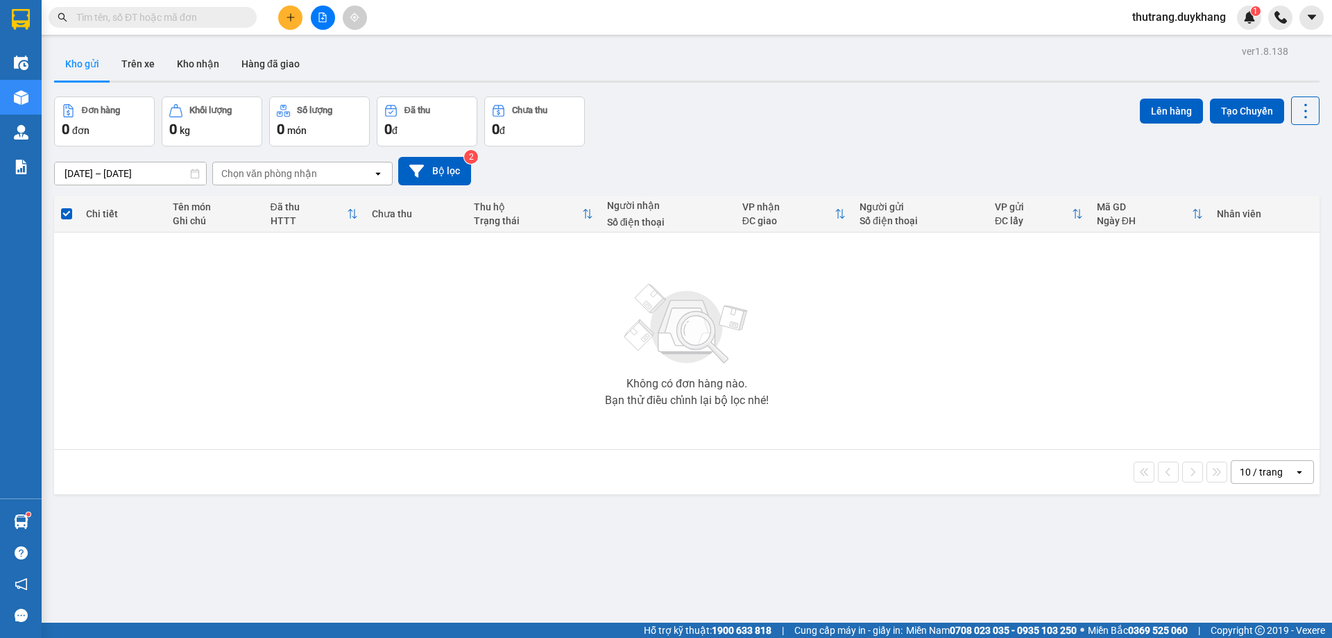
click at [198, 11] on input "text" at bounding box center [158, 17] width 164 height 15
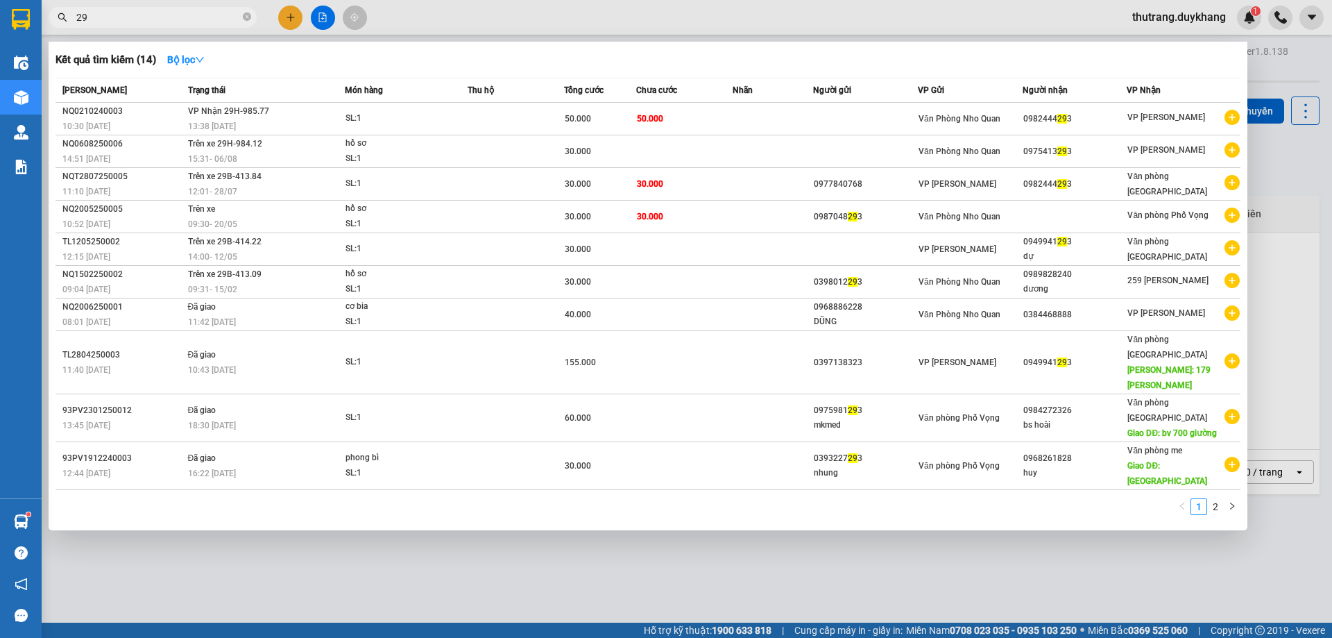
type input "2"
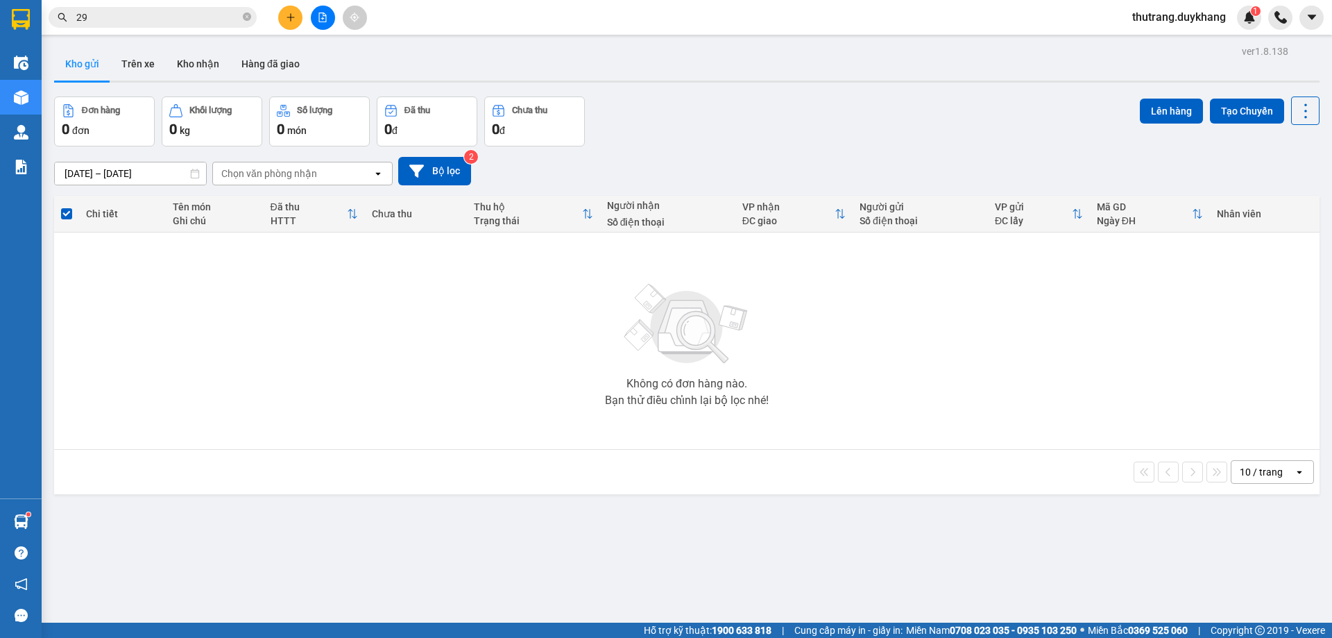
type input "299"
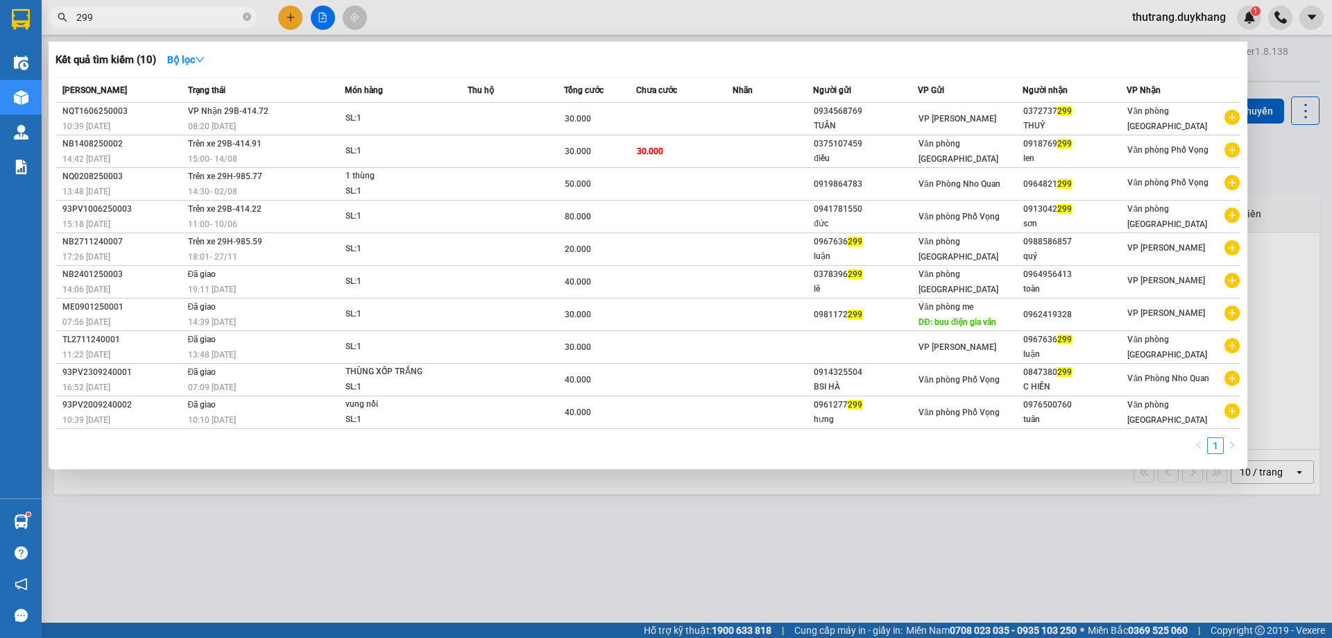
click at [247, 14] on icon "close-circle" at bounding box center [247, 16] width 8 height 8
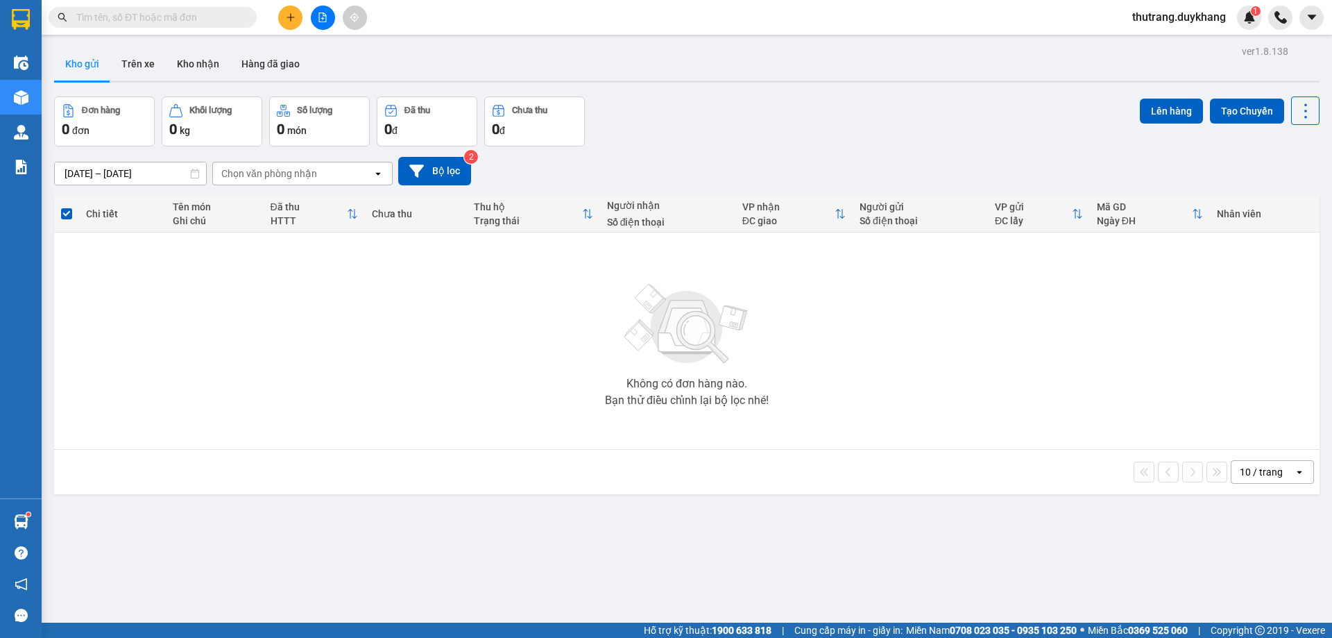
click at [222, 16] on input "text" at bounding box center [158, 17] width 164 height 15
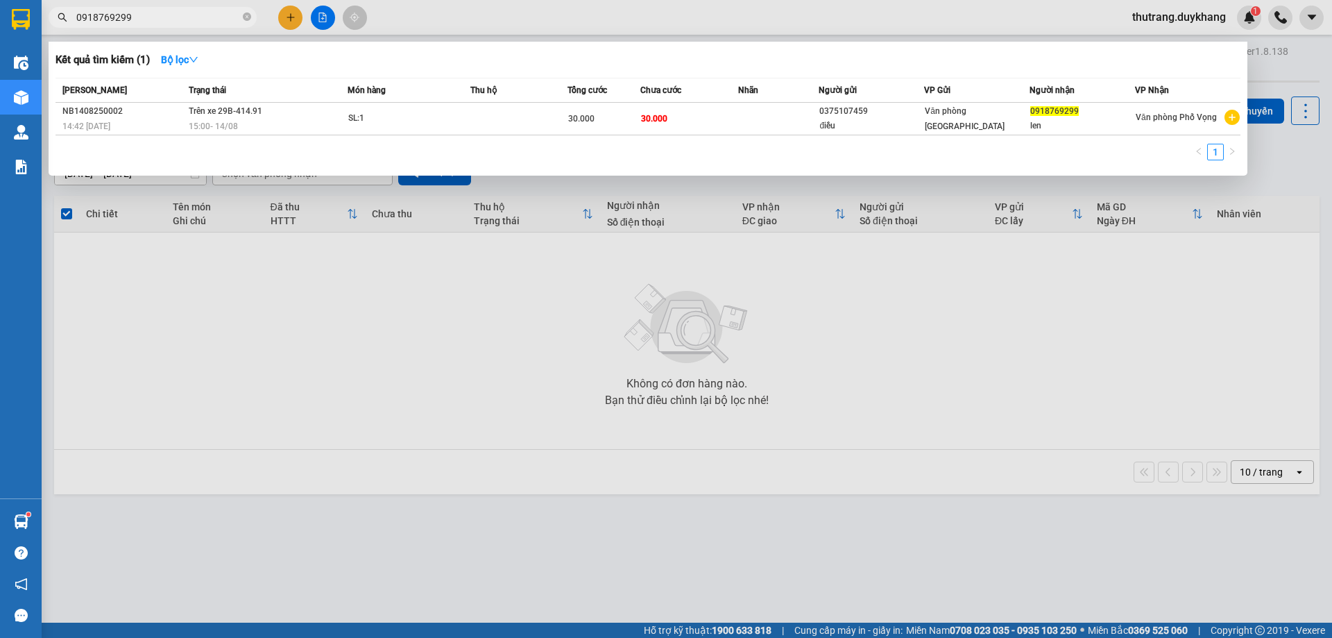
drag, startPoint x: 133, startPoint y: 15, endPoint x: 53, endPoint y: 22, distance: 80.9
click at [53, 22] on span "0918769299" at bounding box center [153, 17] width 208 height 21
type input "0918769299"
